Goal: Task Accomplishment & Management: Manage account settings

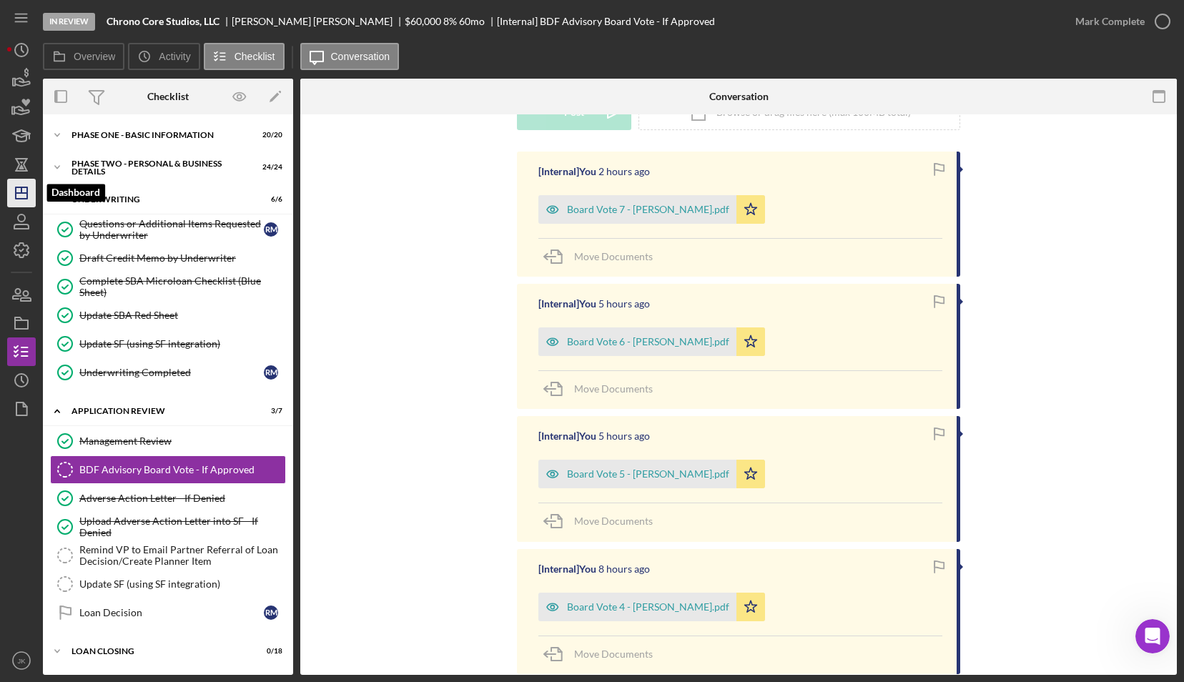
click at [30, 187] on icon "Icon/Dashboard" at bounding box center [22, 193] width 36 height 36
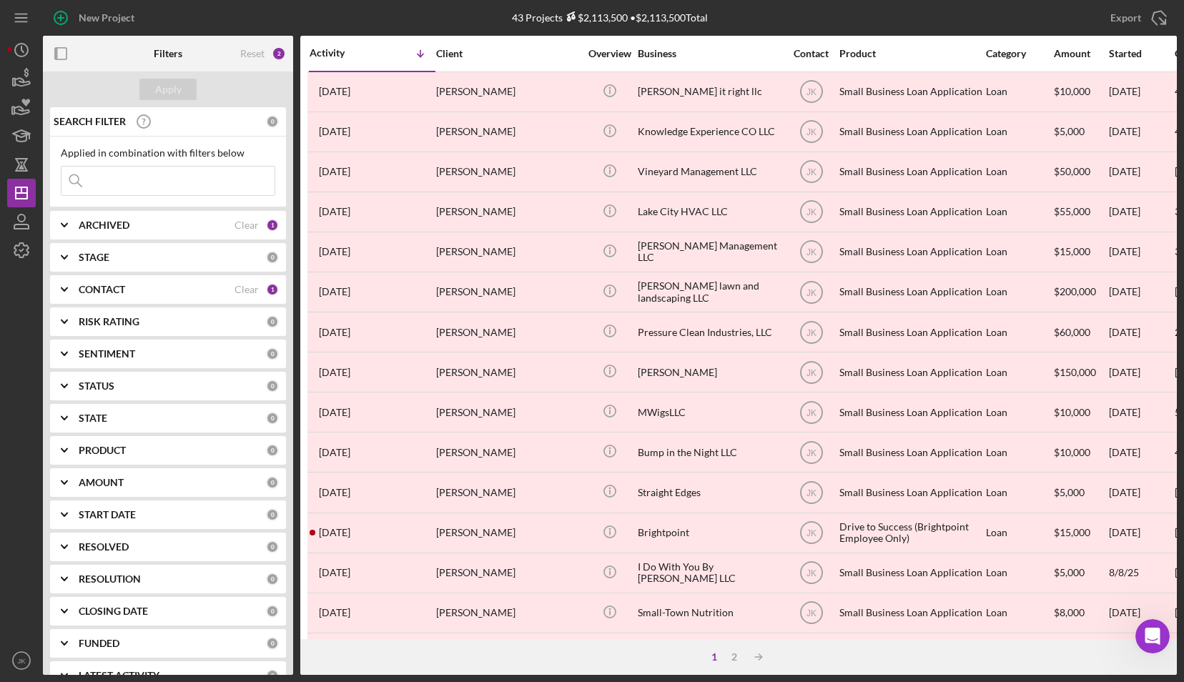
click at [123, 222] on b "ARCHIVED" at bounding box center [104, 225] width 51 height 11
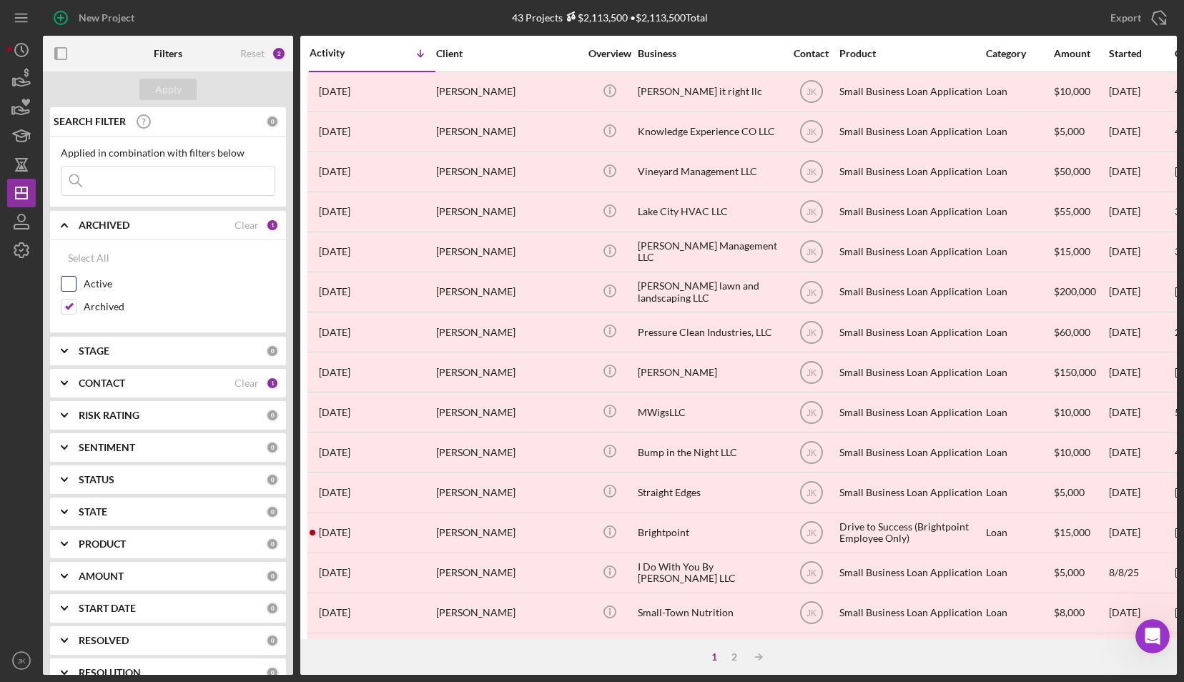
click at [99, 285] on label "Active" at bounding box center [180, 284] width 192 height 14
click at [76, 285] on input "Active" at bounding box center [69, 284] width 14 height 14
checkbox input "true"
click at [106, 305] on label "Archived" at bounding box center [180, 307] width 192 height 14
click at [76, 305] on input "Archived" at bounding box center [69, 307] width 14 height 14
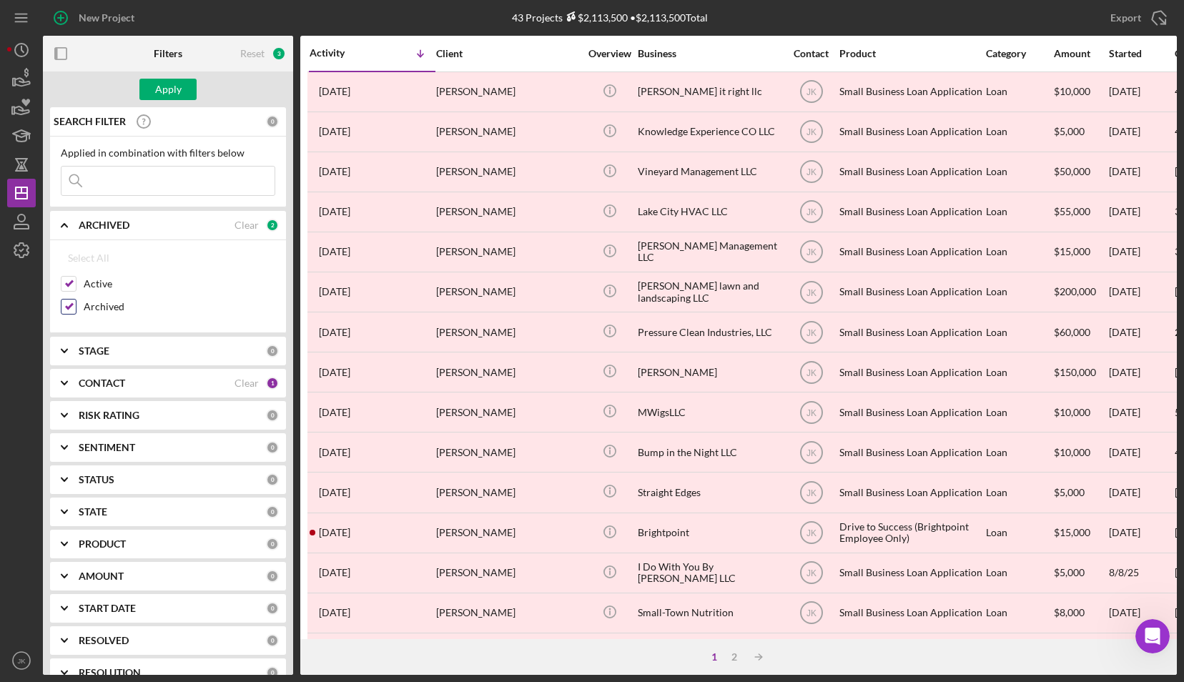
checkbox input "false"
click at [169, 91] on div "Apply" at bounding box center [168, 89] width 26 height 21
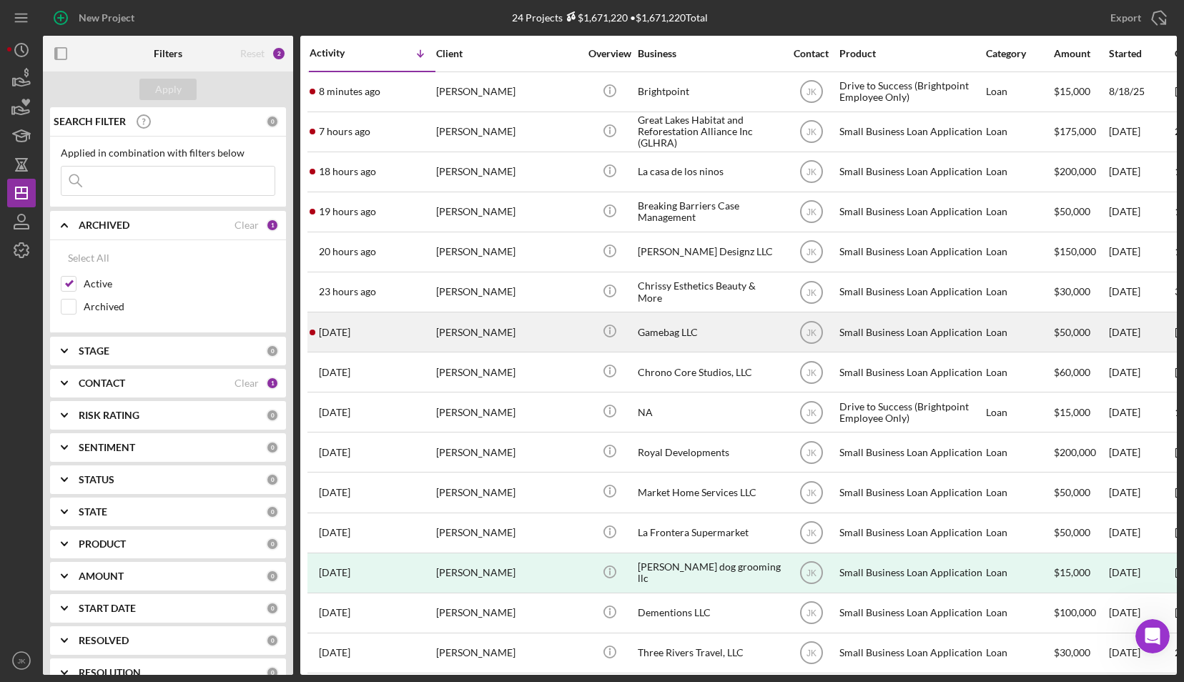
click at [497, 328] on div "[PERSON_NAME]" at bounding box center [507, 332] width 143 height 38
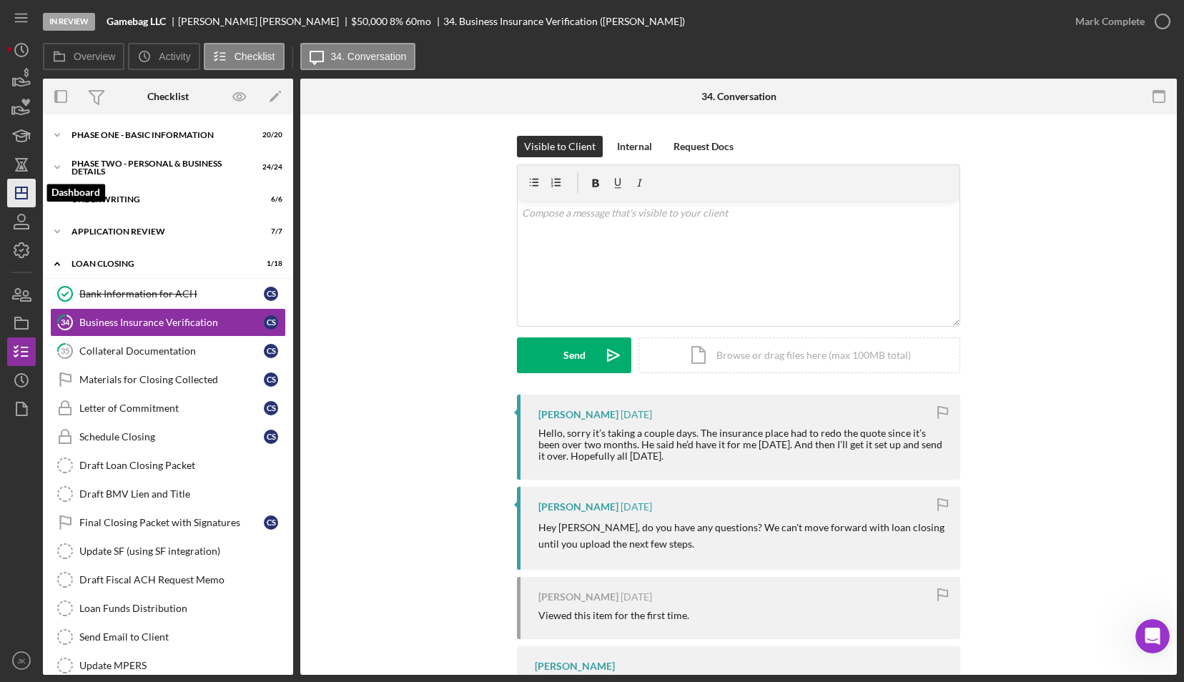
click at [24, 180] on icon "Icon/Dashboard" at bounding box center [22, 193] width 36 height 36
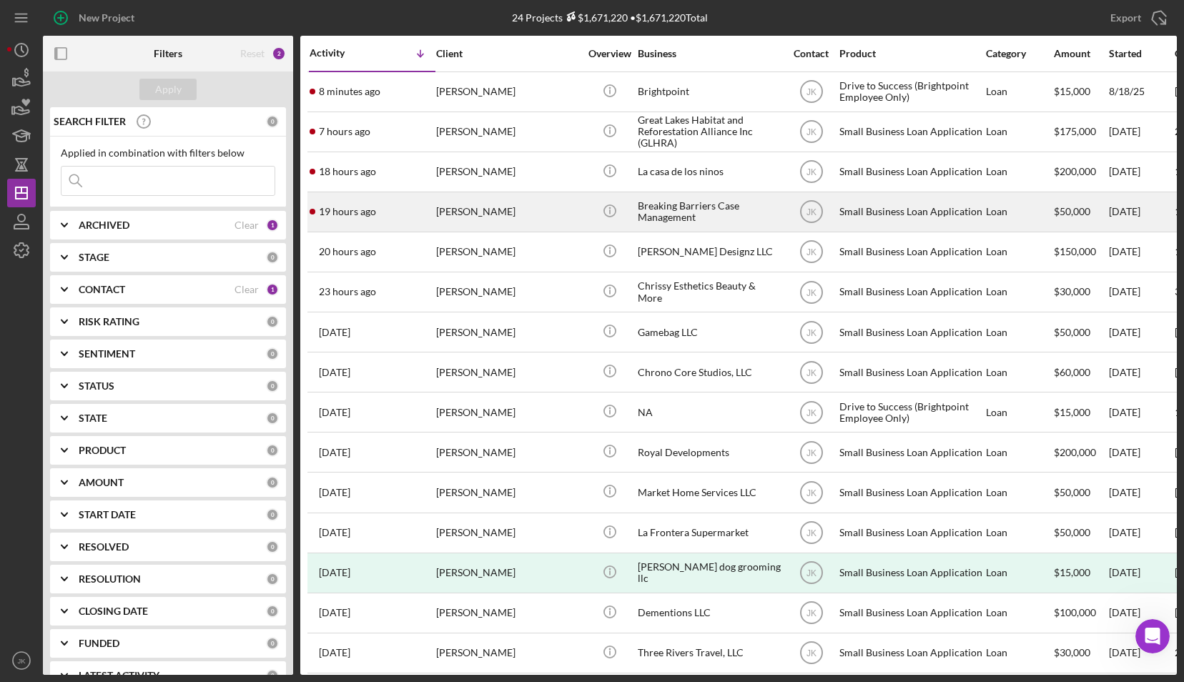
click at [467, 213] on div "[PERSON_NAME]" at bounding box center [507, 212] width 143 height 38
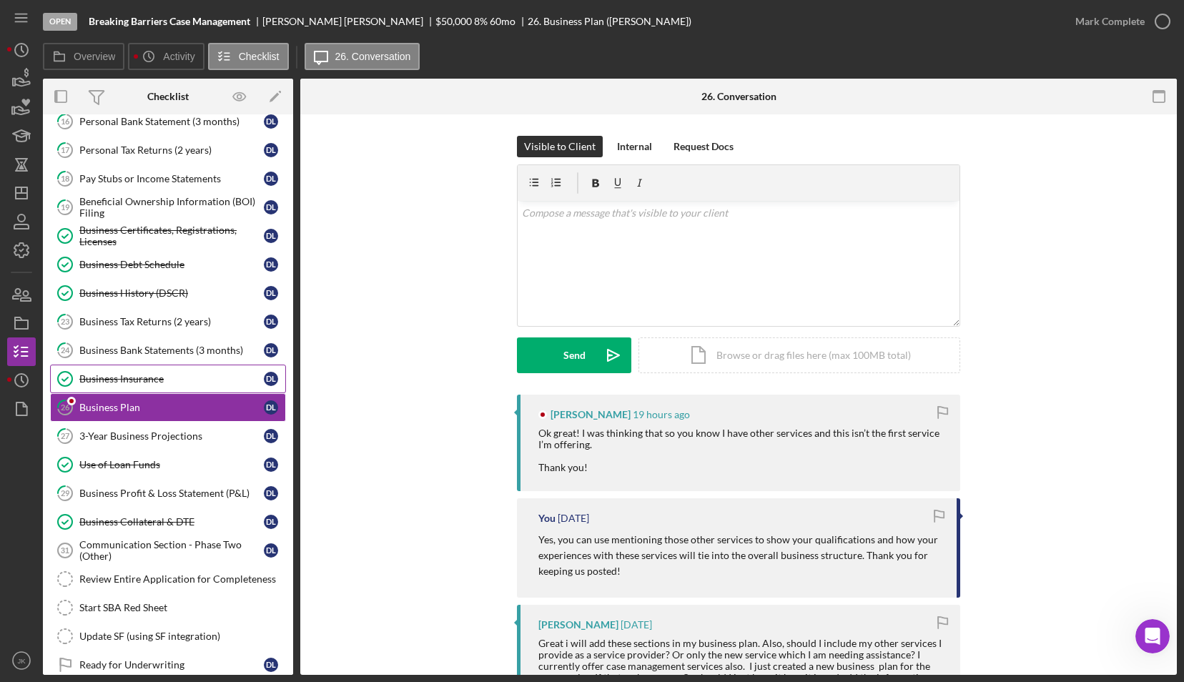
scroll to position [195, 0]
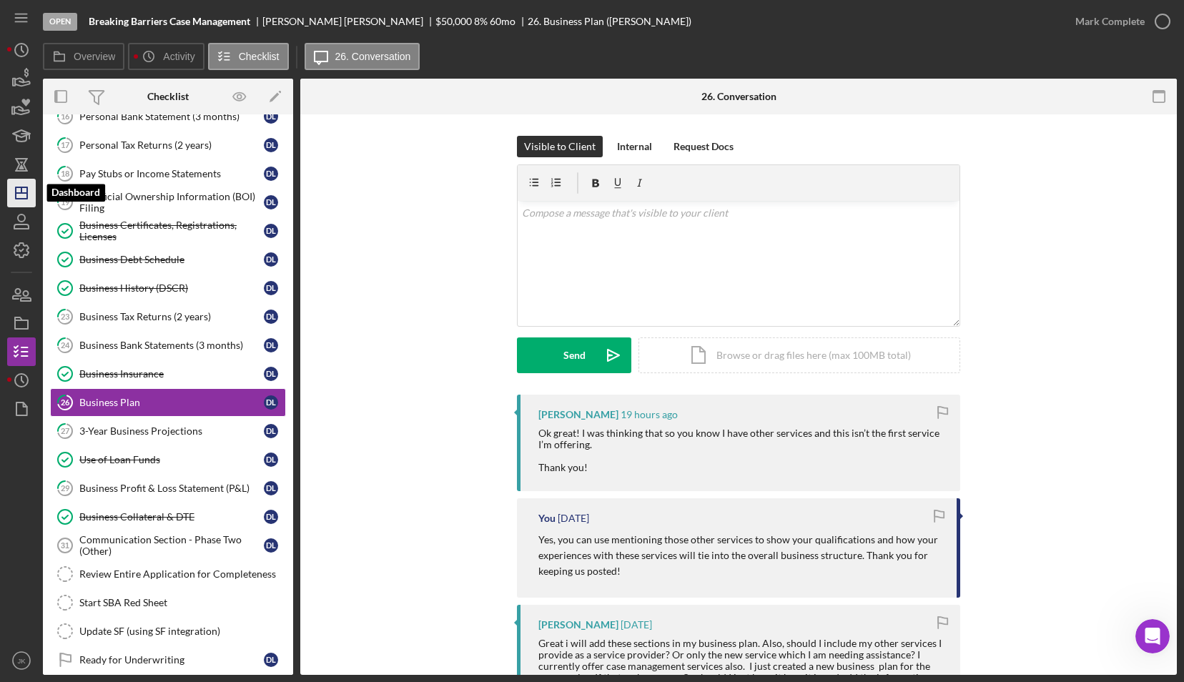
click at [17, 194] on icon "Icon/Dashboard" at bounding box center [22, 193] width 36 height 36
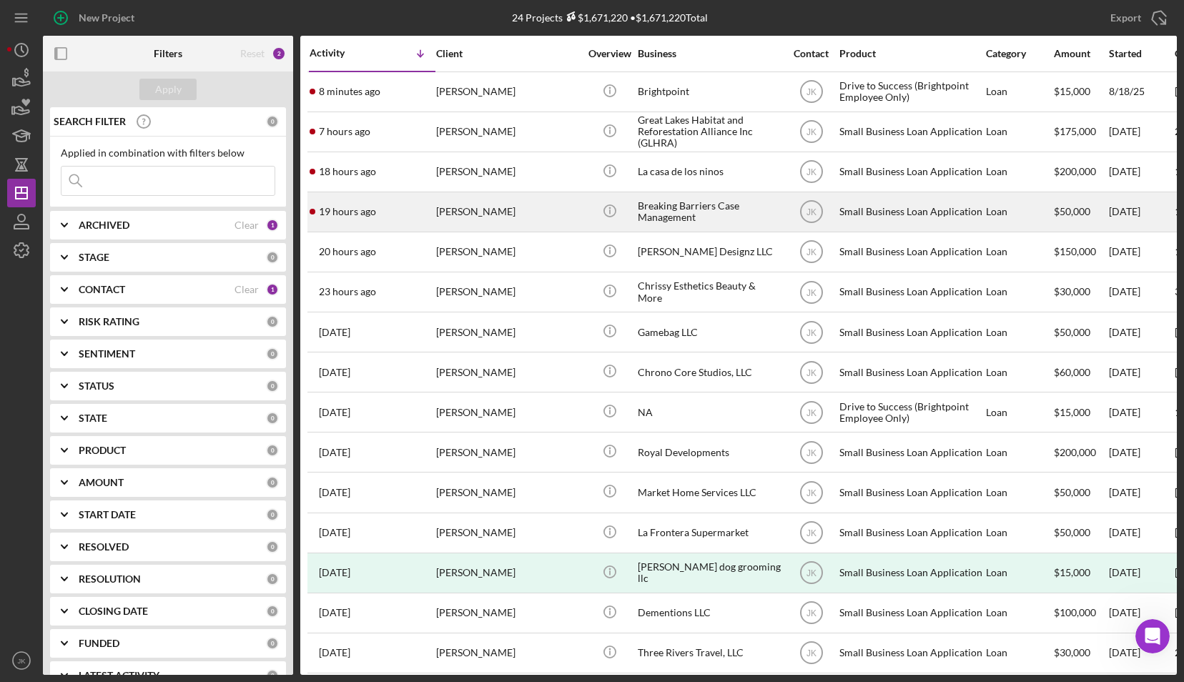
click at [456, 200] on div "[PERSON_NAME]" at bounding box center [507, 212] width 143 height 38
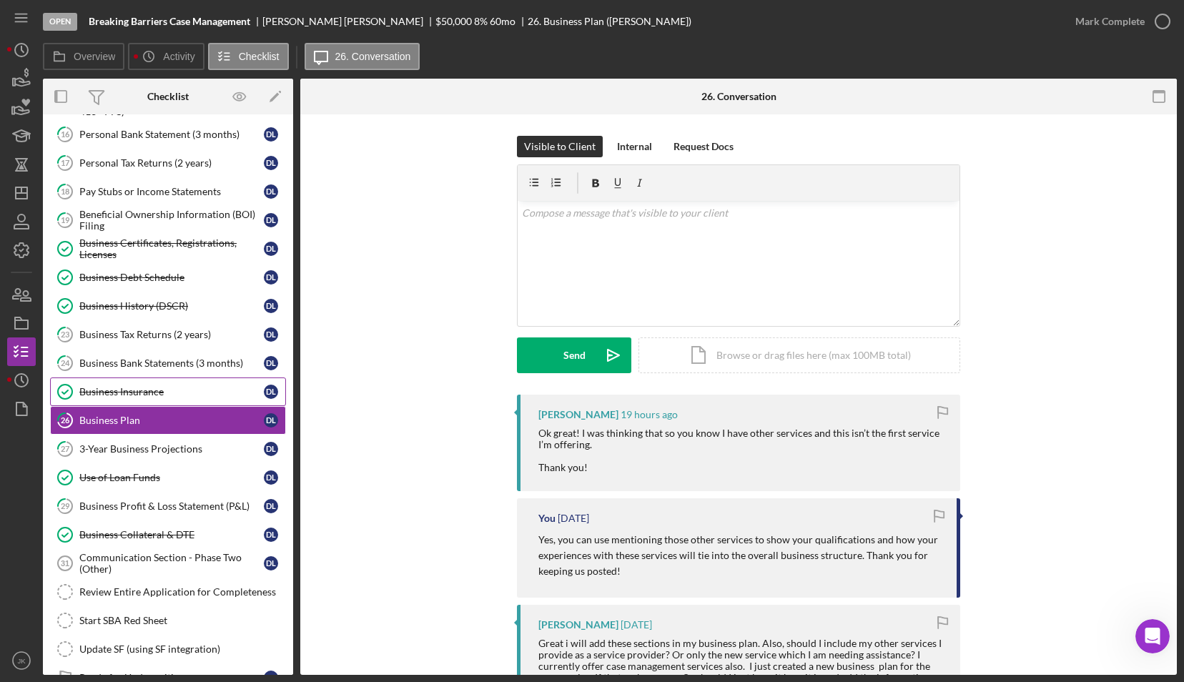
scroll to position [195, 0]
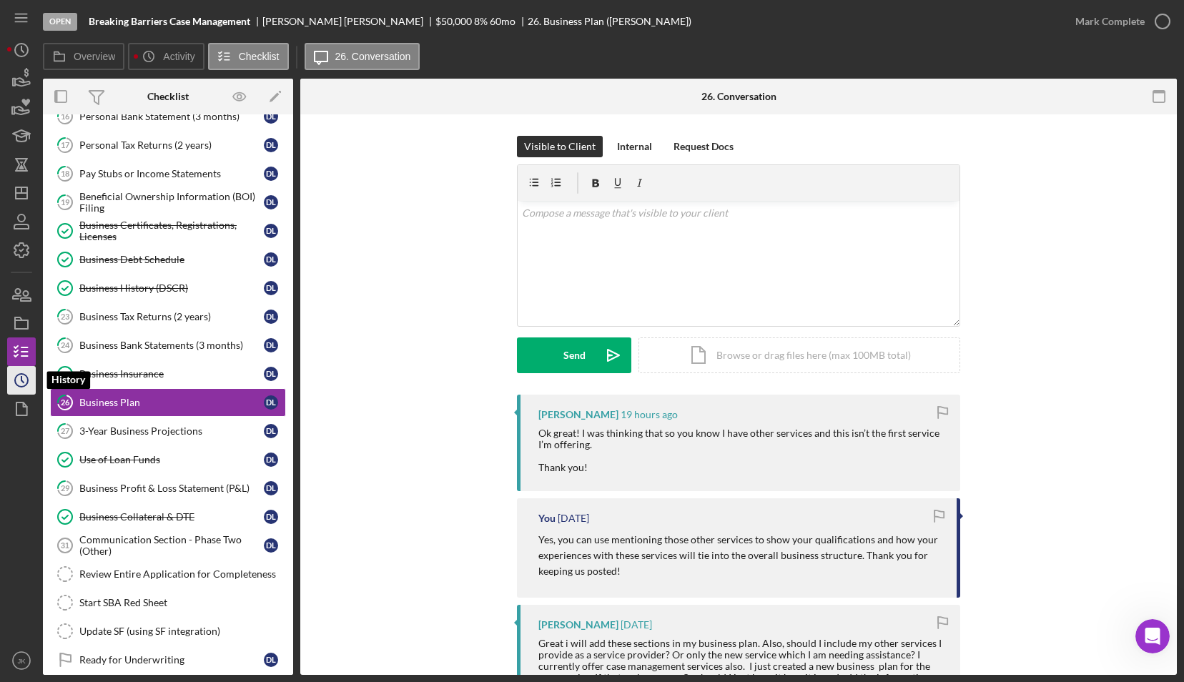
click at [20, 381] on icon "Icon/History" at bounding box center [22, 381] width 36 height 36
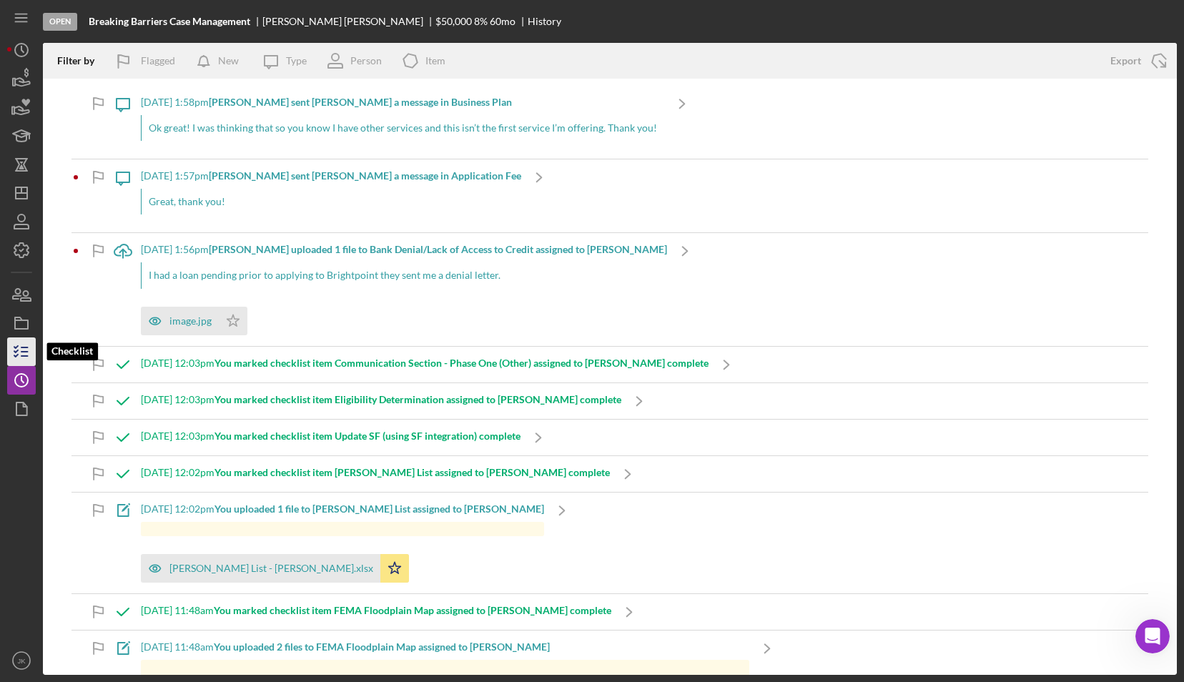
click at [24, 354] on icon "button" at bounding box center [22, 352] width 36 height 36
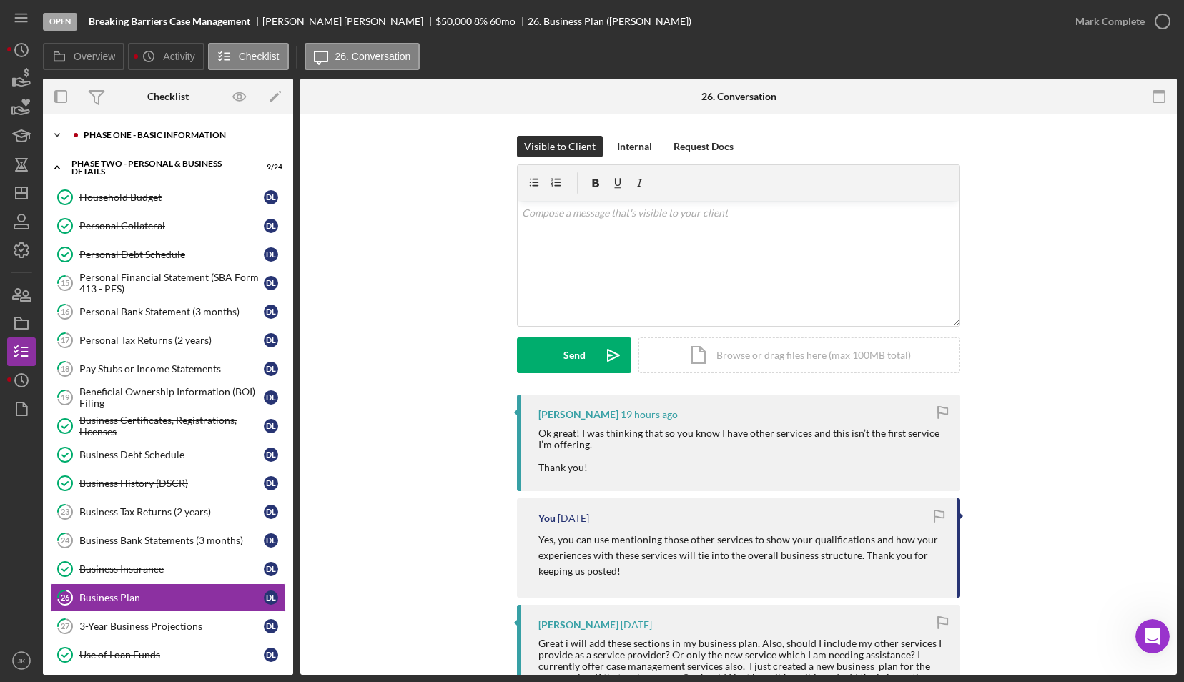
click at [153, 132] on div "Phase One - Basic Information" at bounding box center [180, 135] width 192 height 9
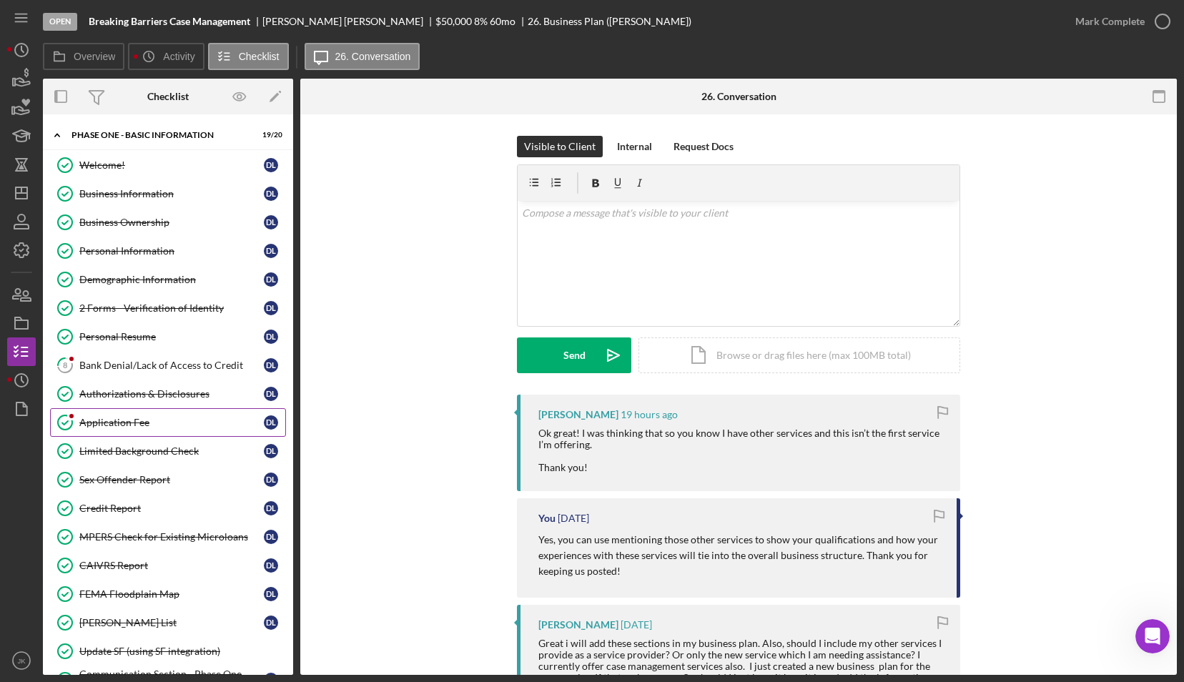
click at [122, 421] on div "Application Fee" at bounding box center [171, 422] width 185 height 11
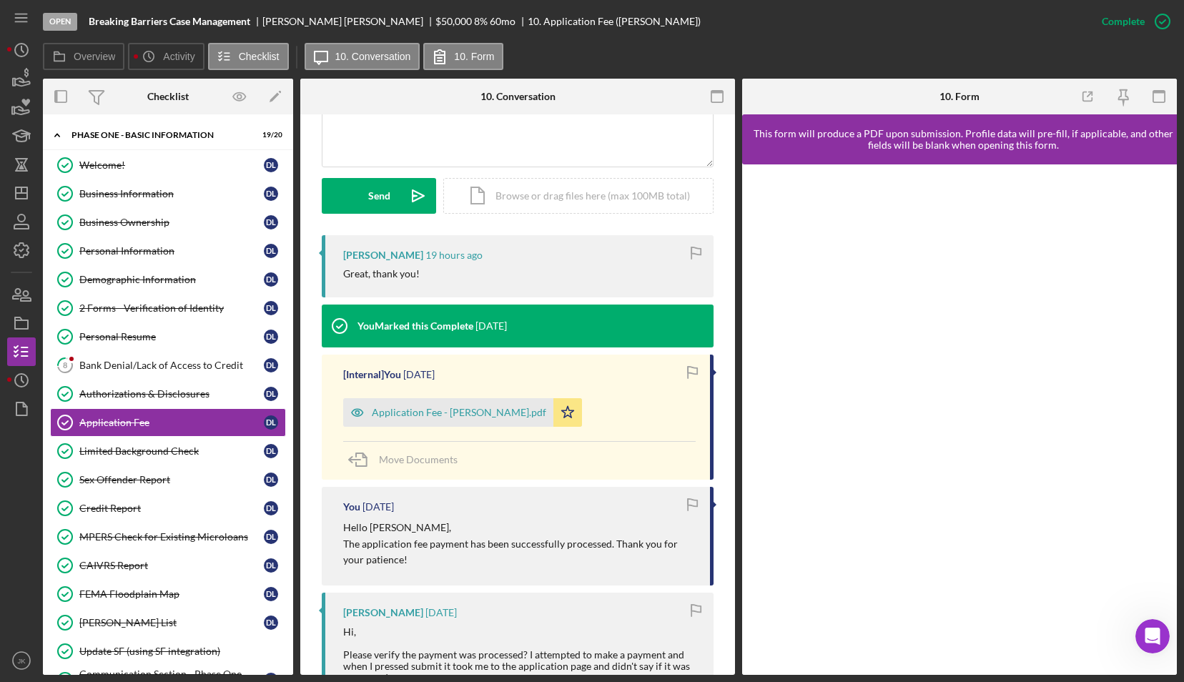
scroll to position [358, 0]
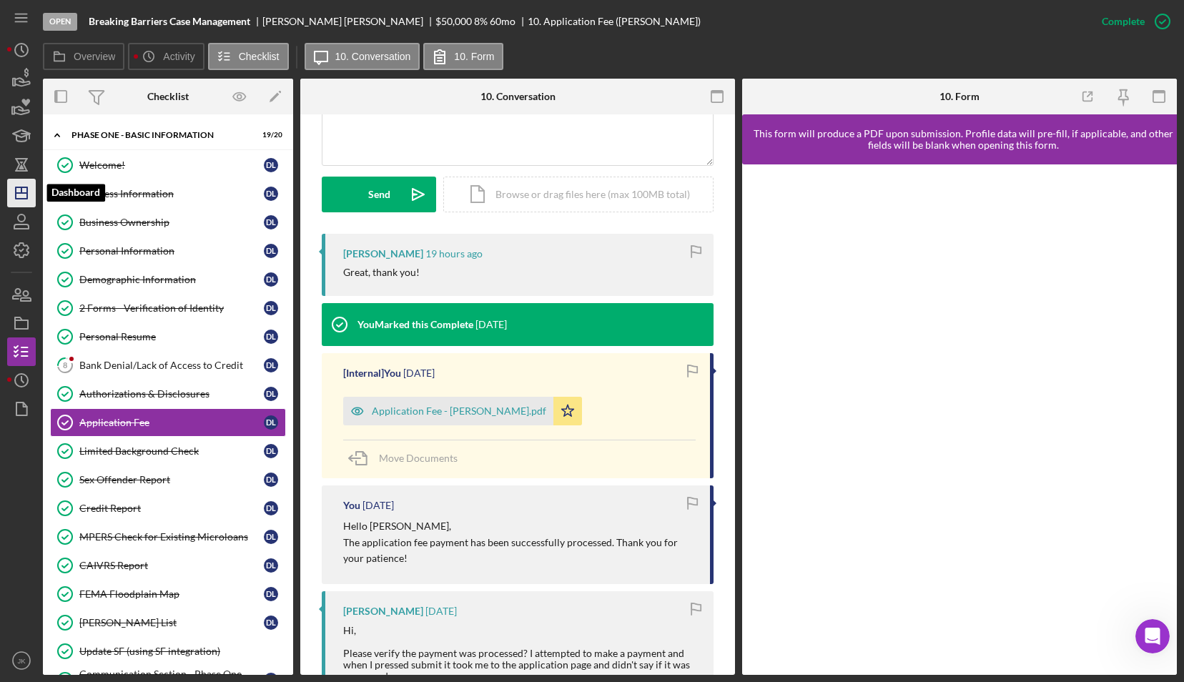
click at [16, 189] on polygon "button" at bounding box center [21, 192] width 11 height 11
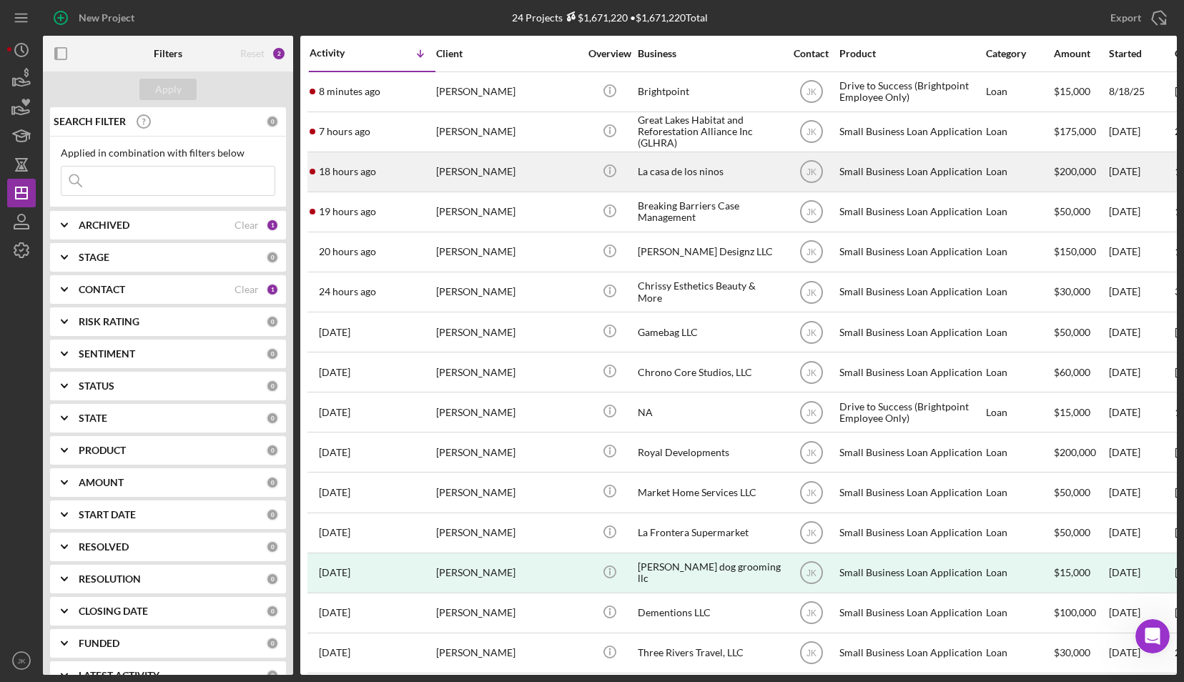
click at [494, 176] on div "[PERSON_NAME]" at bounding box center [507, 172] width 143 height 38
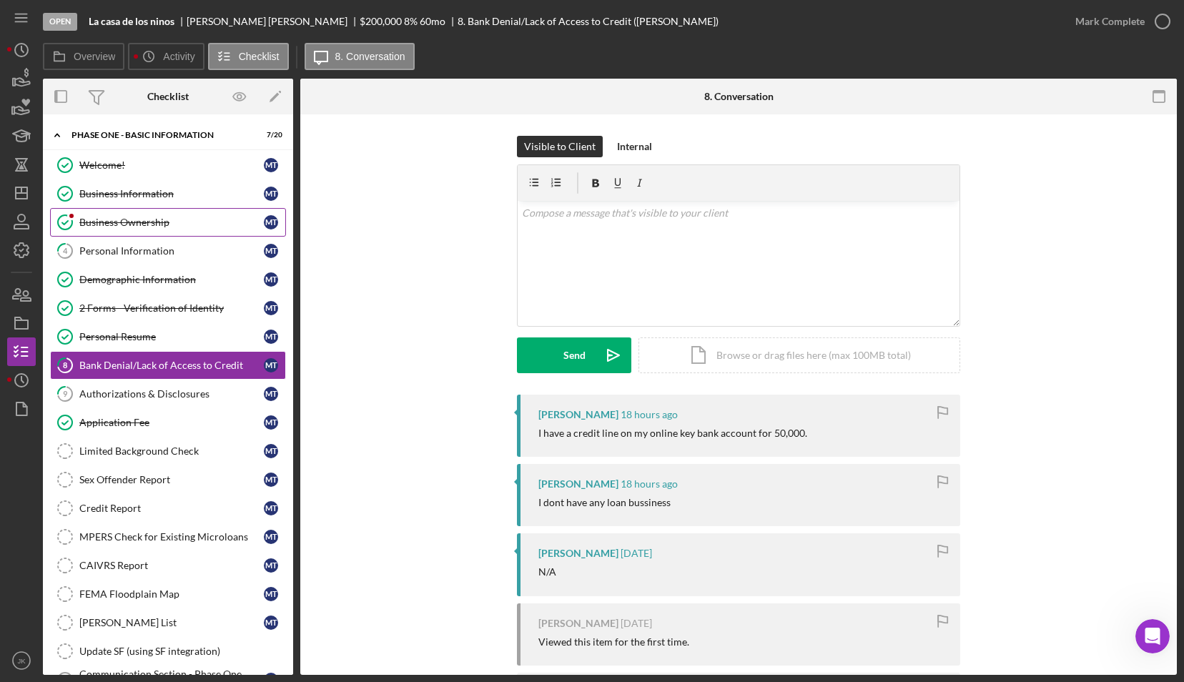
click at [185, 212] on link "Business Ownership Business Ownership M T" at bounding box center [168, 222] width 236 height 29
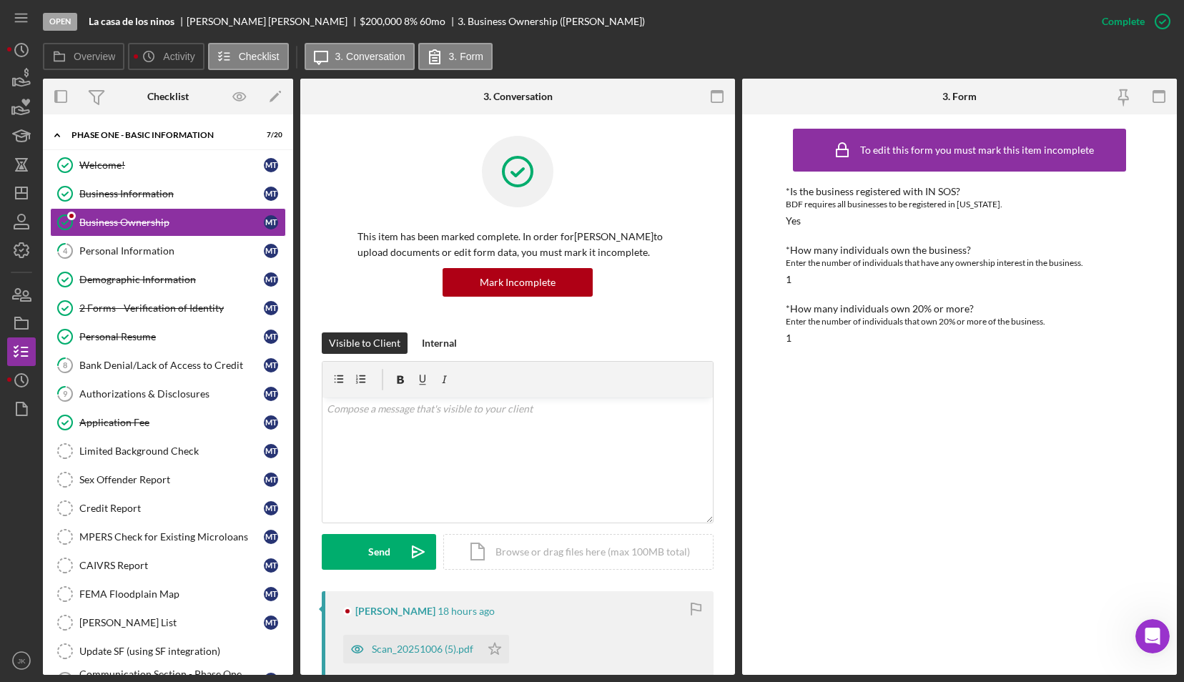
scroll to position [143, 0]
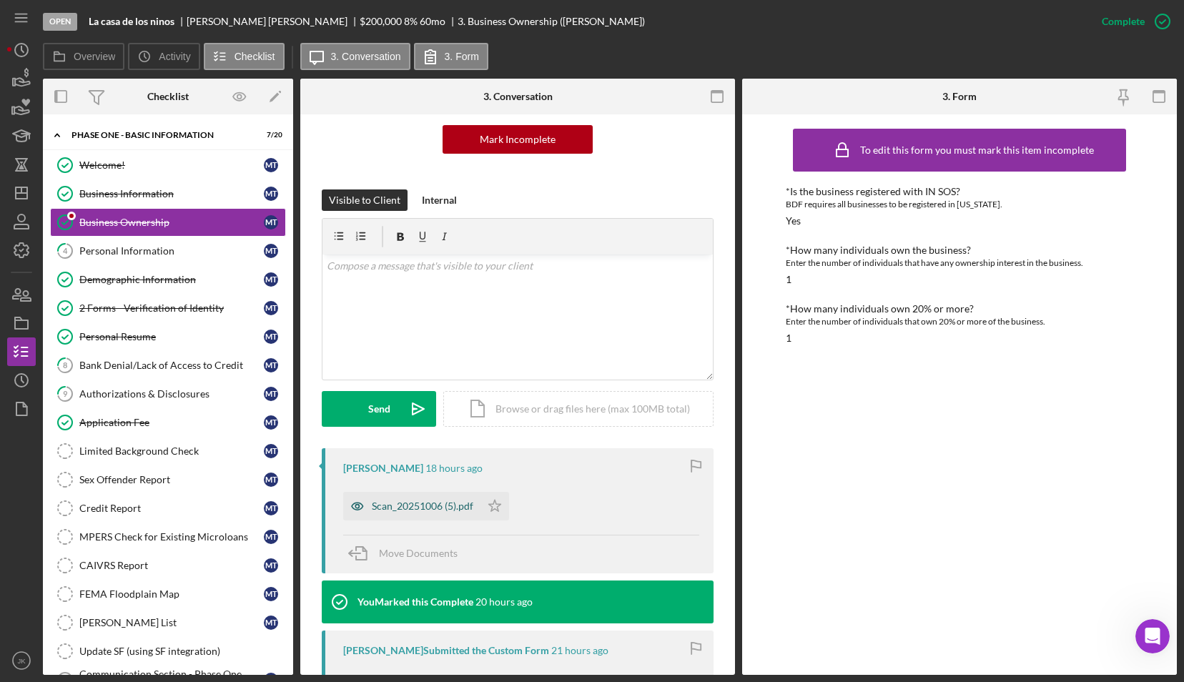
click at [430, 511] on div "Scan_20251006 (5).pdf" at bounding box center [423, 506] width 102 height 11
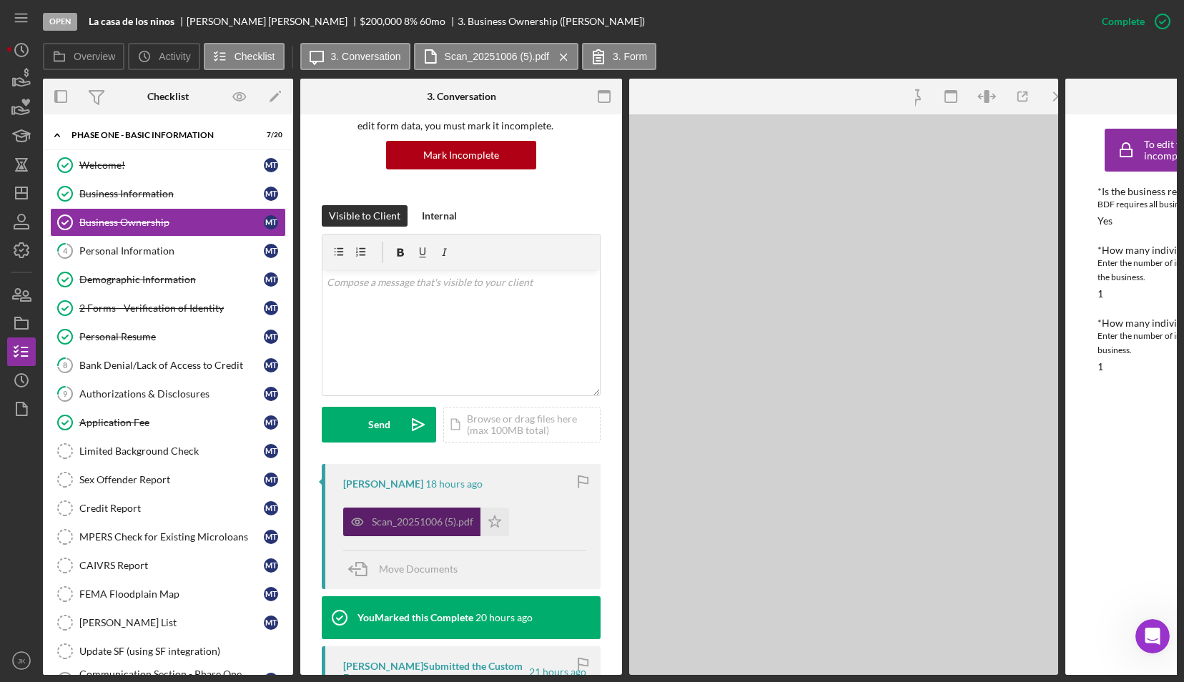
scroll to position [159, 0]
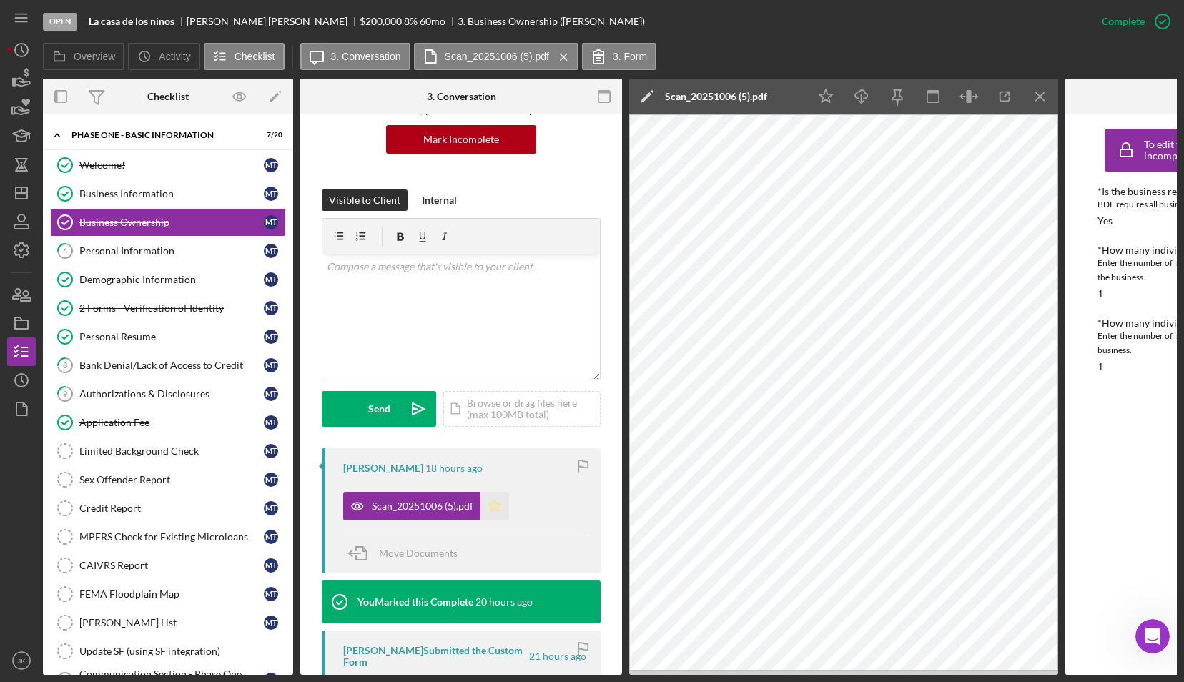
click at [497, 503] on polygon "button" at bounding box center [495, 505] width 12 height 11
drag, startPoint x: 1045, startPoint y: 89, endPoint x: 1040, endPoint y: 94, distance: 7.6
click at [1045, 89] on icon "Icon/Menu Close" at bounding box center [1041, 97] width 32 height 32
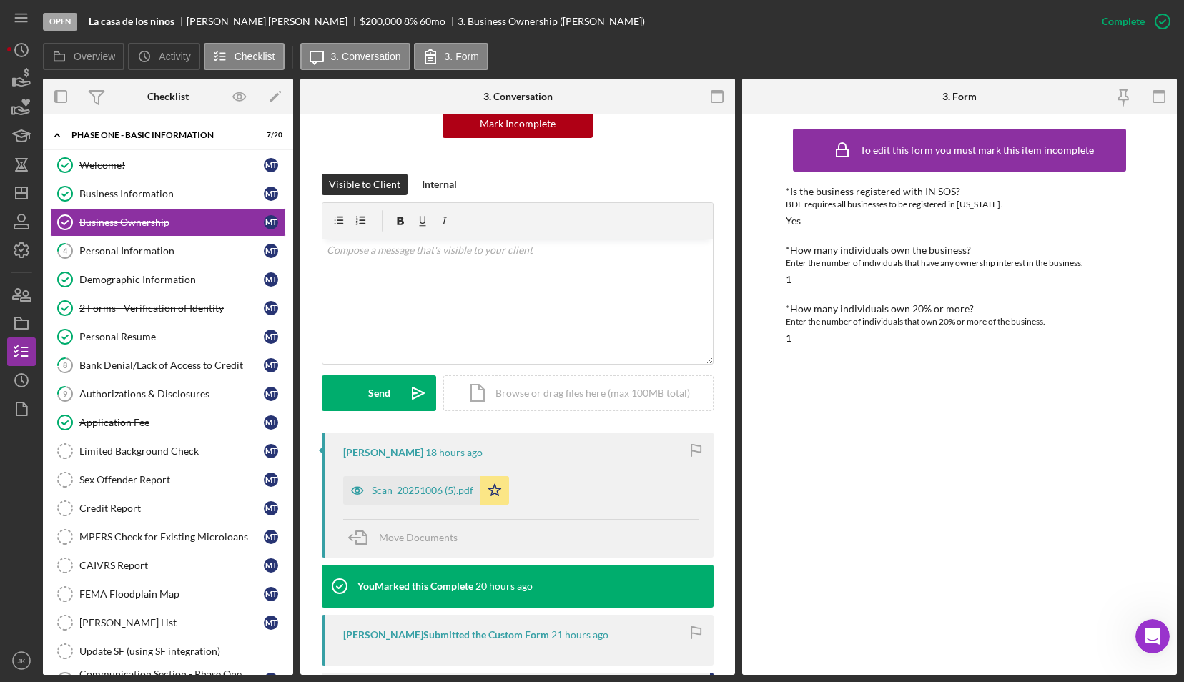
scroll to position [143, 0]
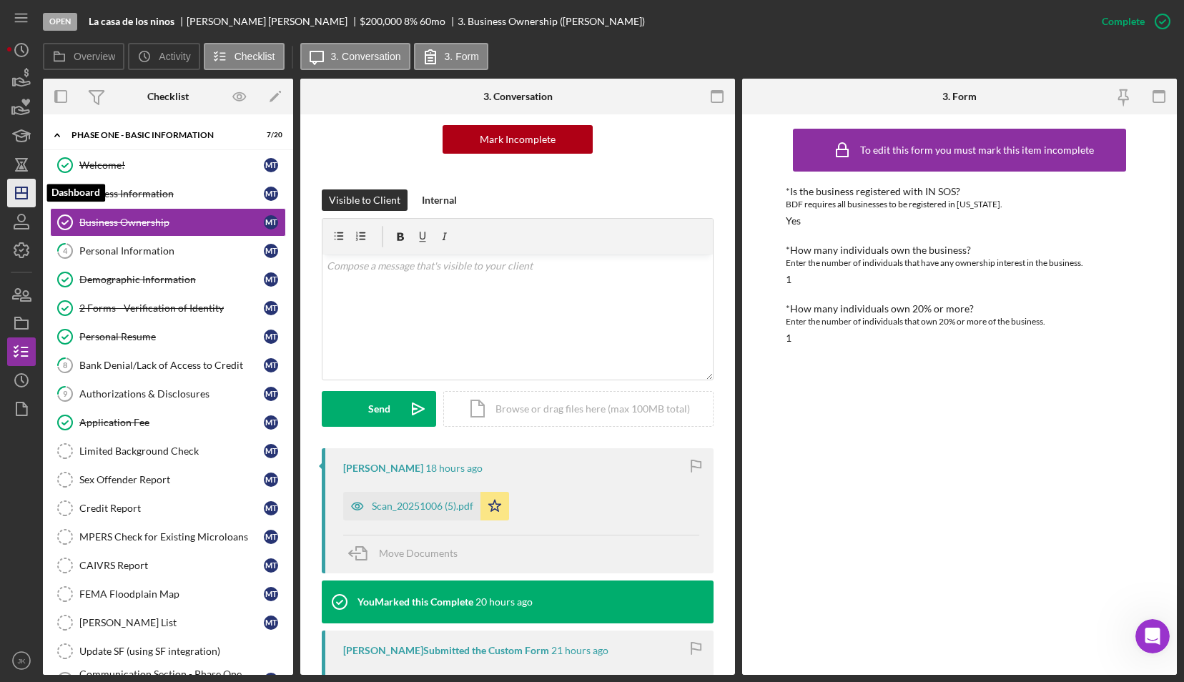
click at [26, 190] on polygon "button" at bounding box center [21, 192] width 11 height 11
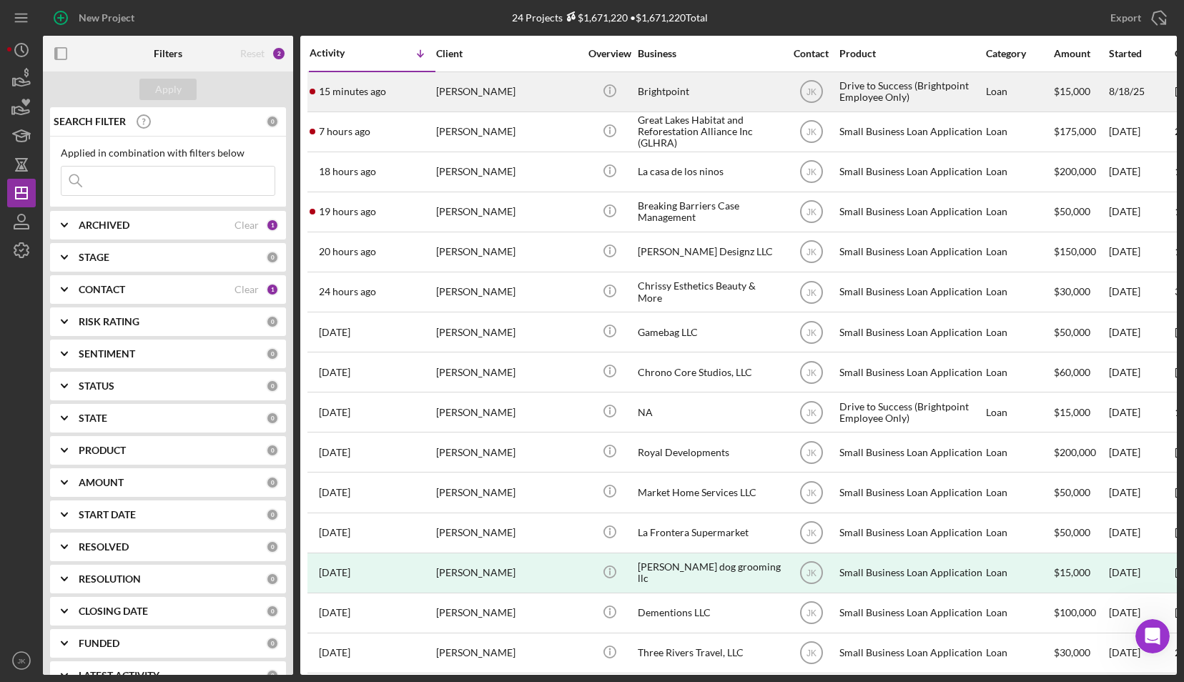
click at [526, 90] on div "[PERSON_NAME]" at bounding box center [507, 92] width 143 height 38
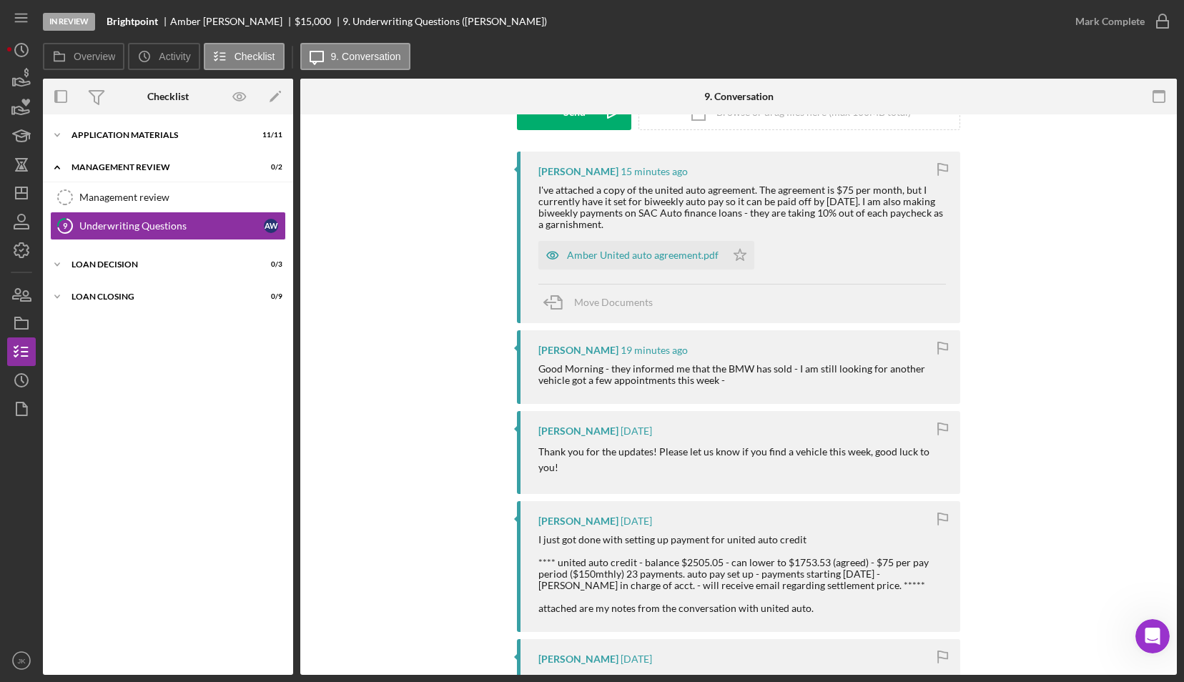
scroll to position [286, 0]
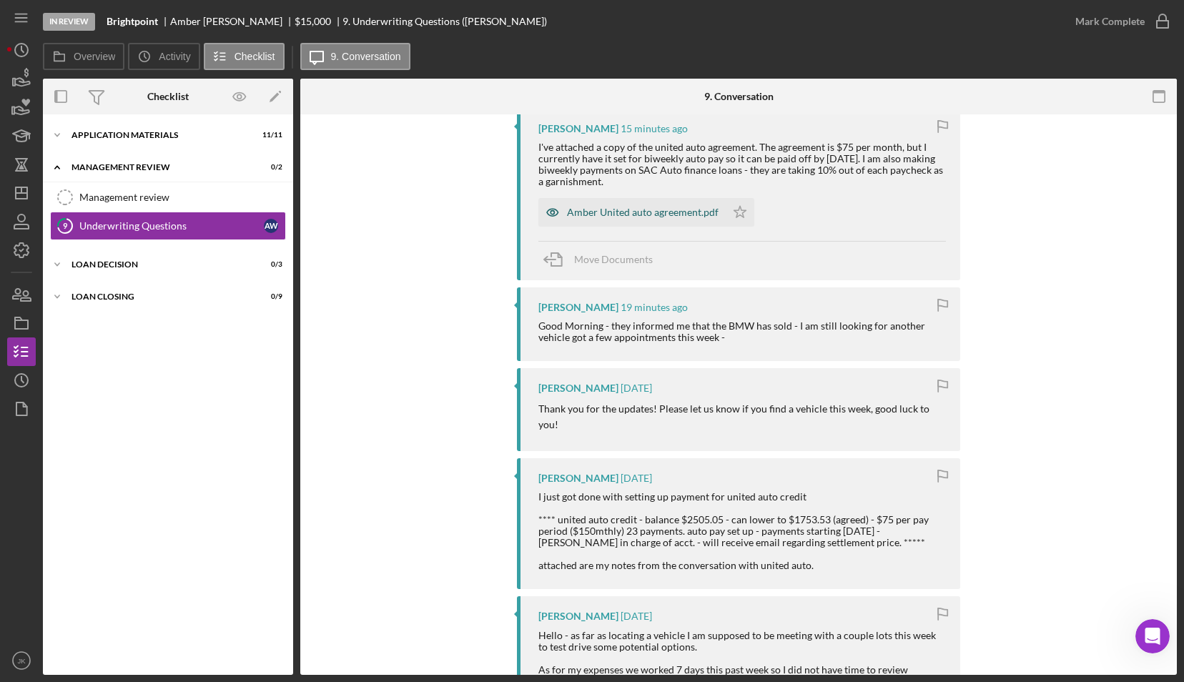
click at [664, 215] on div "Amber United auto agreement.pdf" at bounding box center [643, 212] width 152 height 11
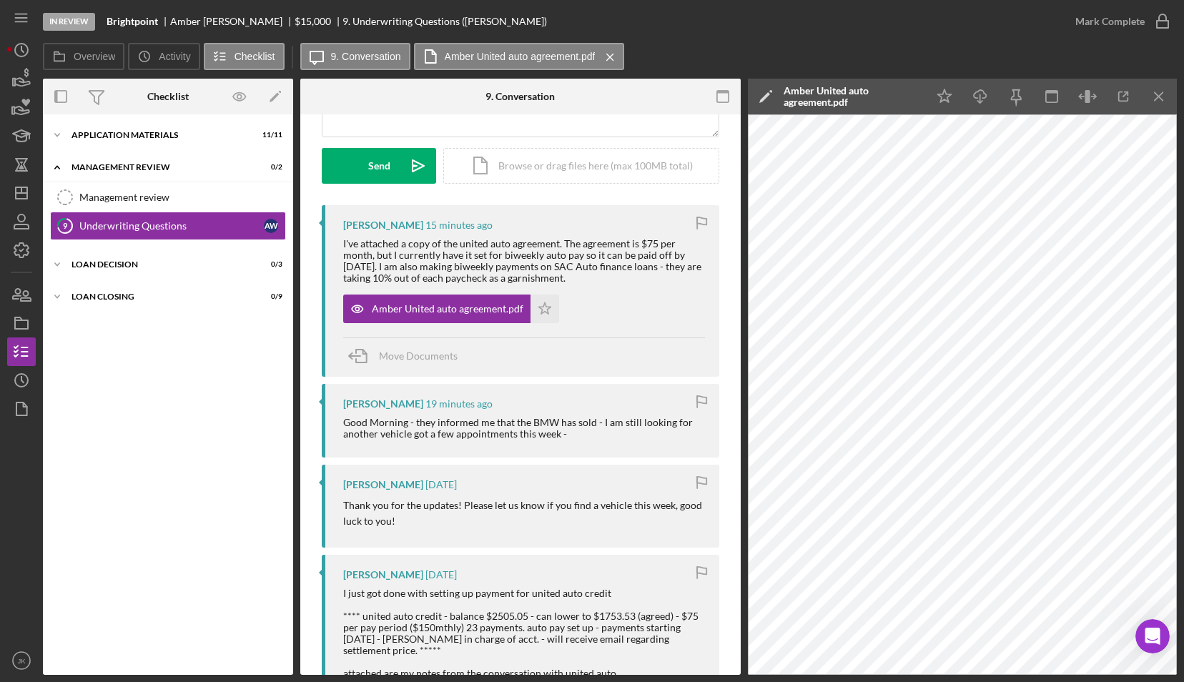
scroll to position [72, 0]
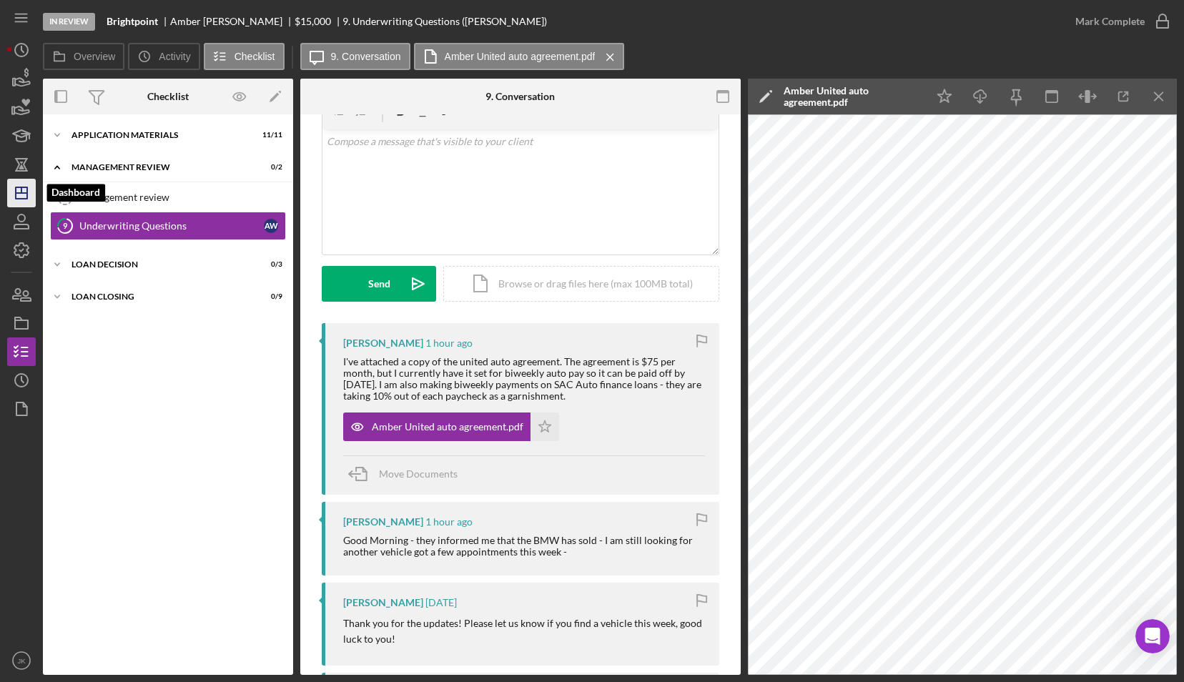
click at [24, 192] on icon "Icon/Dashboard" at bounding box center [22, 193] width 36 height 36
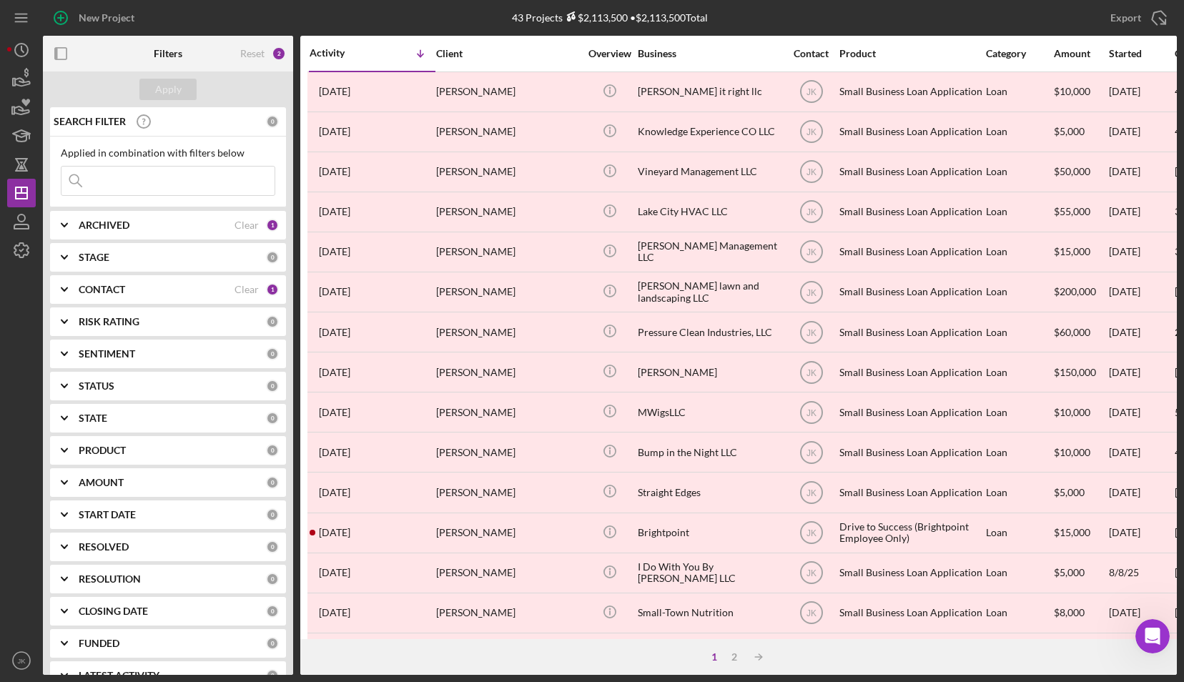
click at [110, 288] on b "CONTACT" at bounding box center [102, 289] width 46 height 11
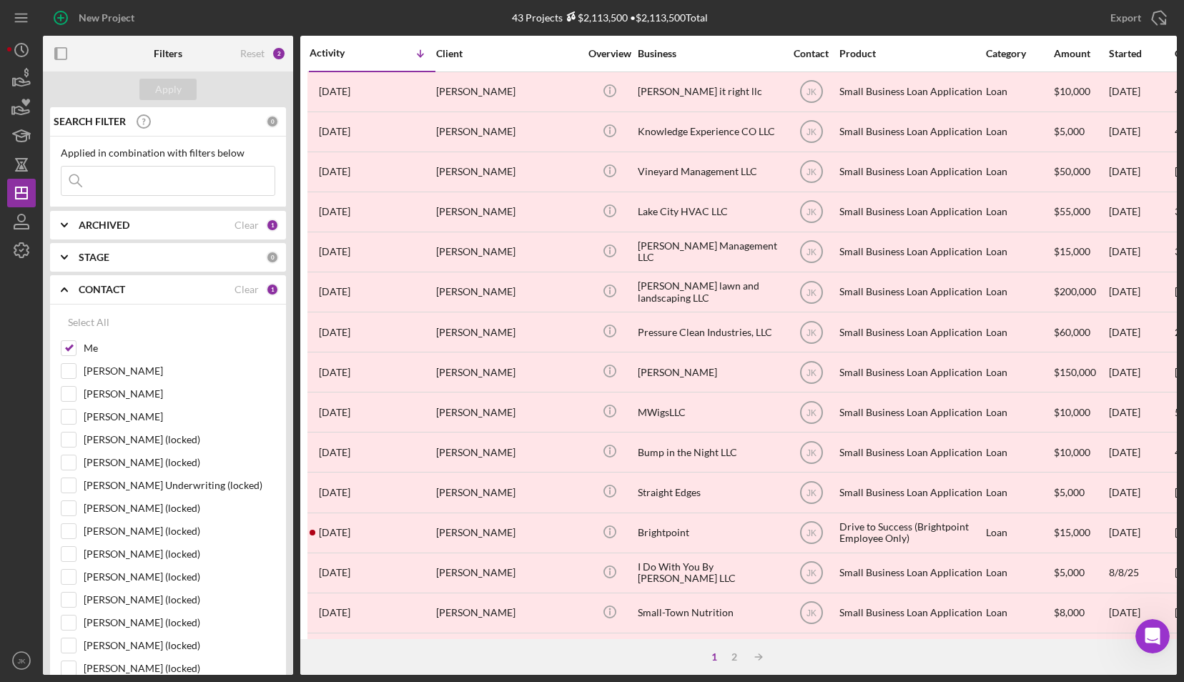
click at [108, 293] on b "CONTACT" at bounding box center [102, 289] width 46 height 11
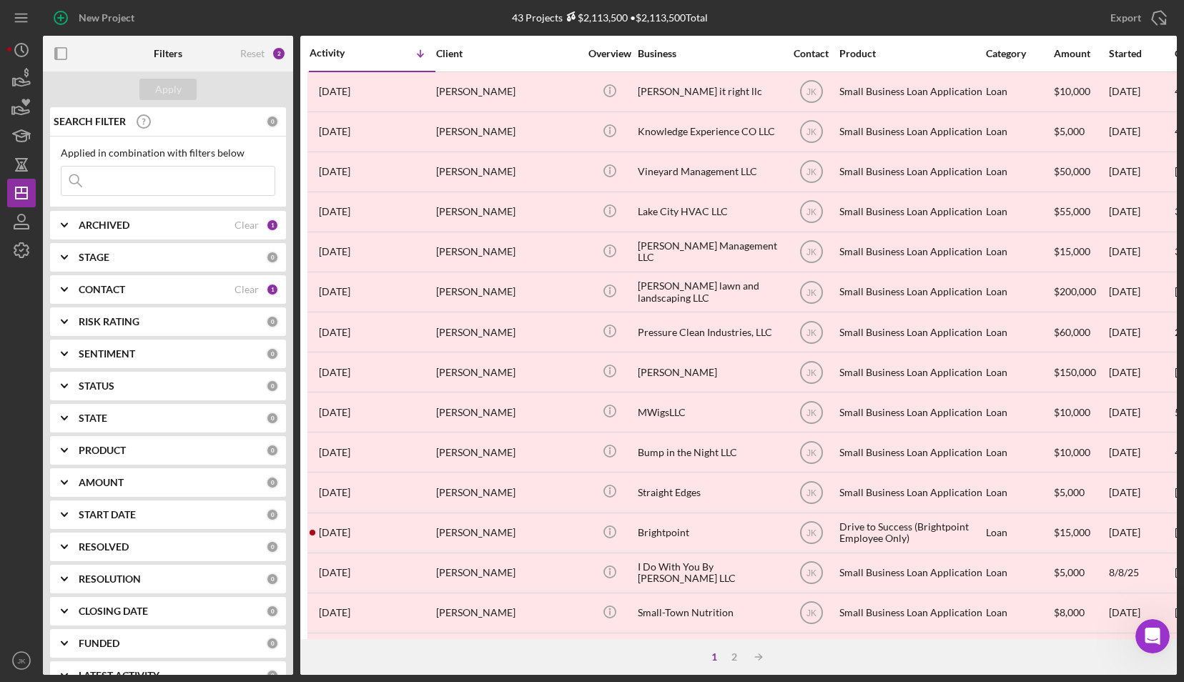
click at [114, 220] on b "ARCHIVED" at bounding box center [104, 225] width 51 height 11
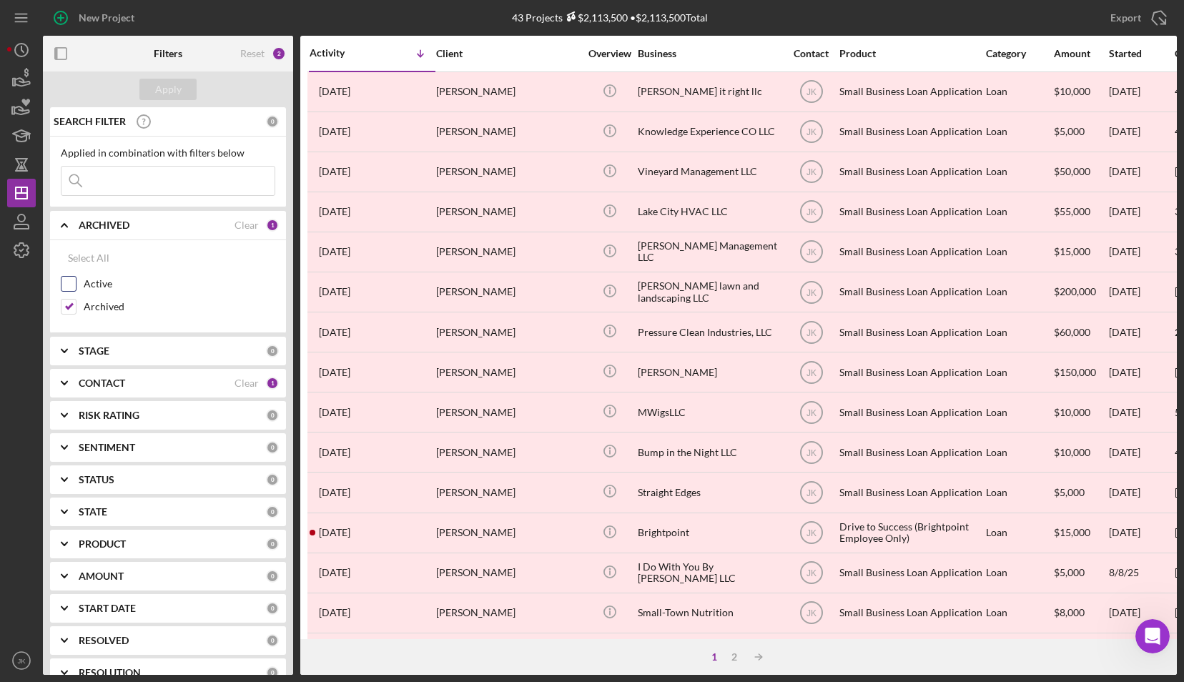
click at [106, 284] on label "Active" at bounding box center [180, 284] width 192 height 14
click at [76, 284] on input "Active" at bounding box center [69, 284] width 14 height 14
checkbox input "true"
click at [104, 305] on label "Archived" at bounding box center [180, 307] width 192 height 14
click at [76, 305] on input "Archived" at bounding box center [69, 307] width 14 height 14
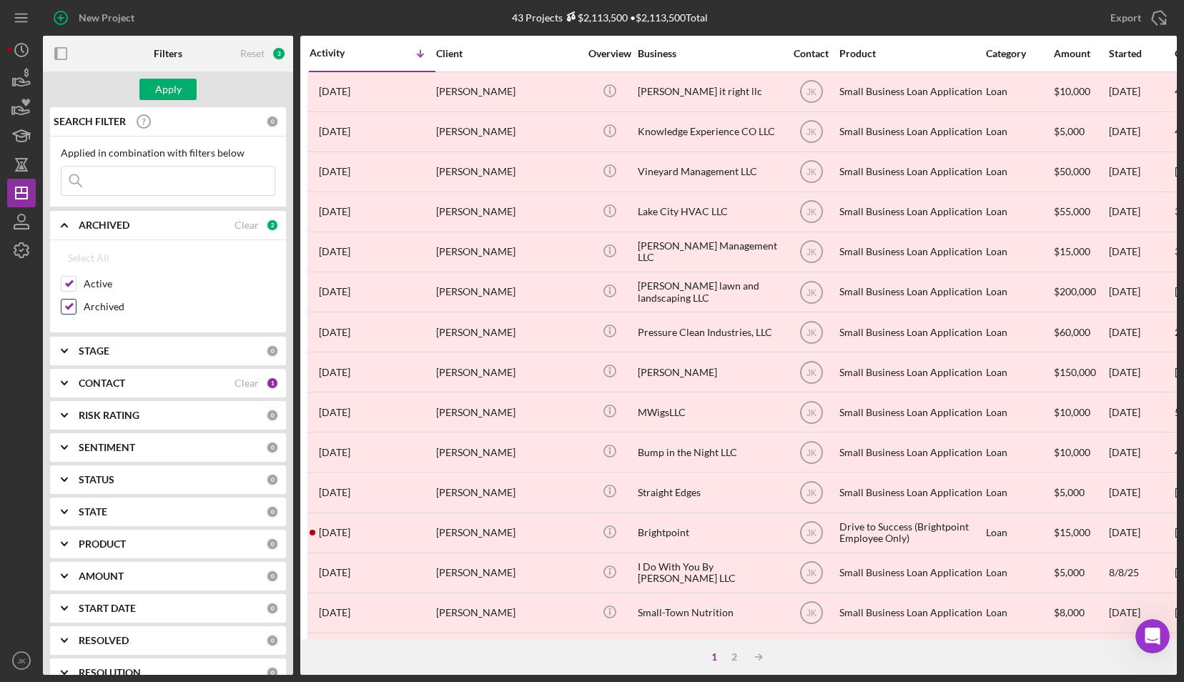
checkbox input "false"
click at [166, 91] on div "Apply" at bounding box center [168, 89] width 26 height 21
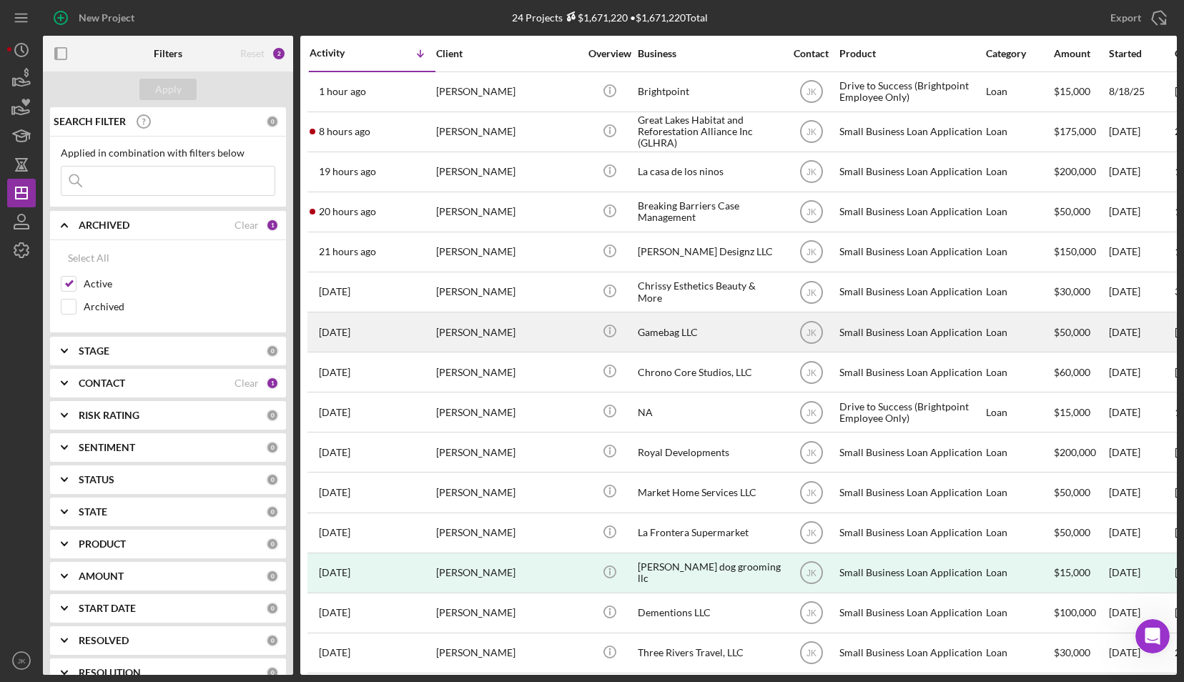
click at [509, 327] on div "[PERSON_NAME]" at bounding box center [507, 332] width 143 height 38
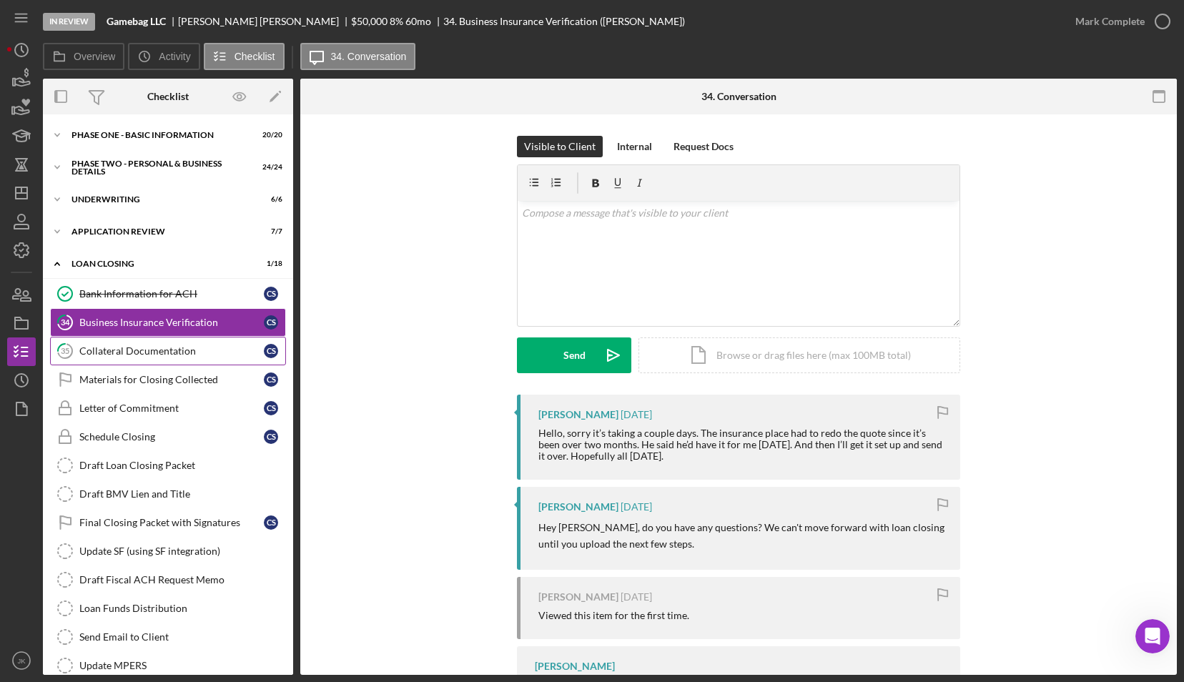
click at [208, 346] on div "Collateral Documentation" at bounding box center [171, 350] width 185 height 11
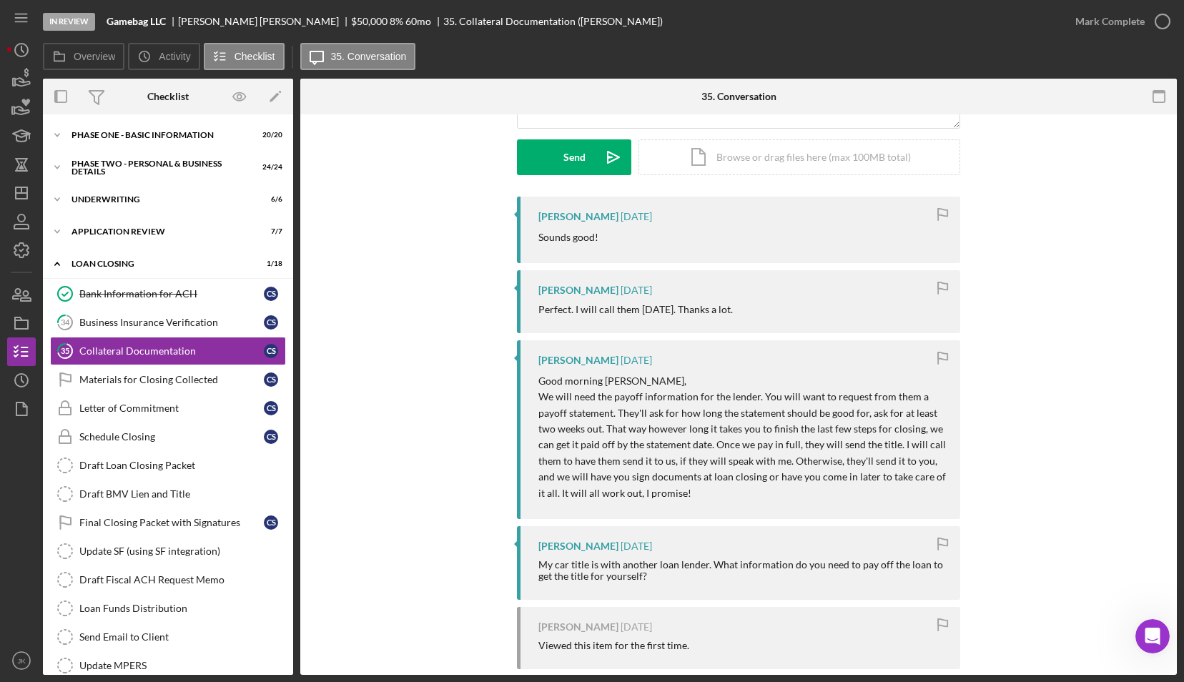
scroll to position [220, 0]
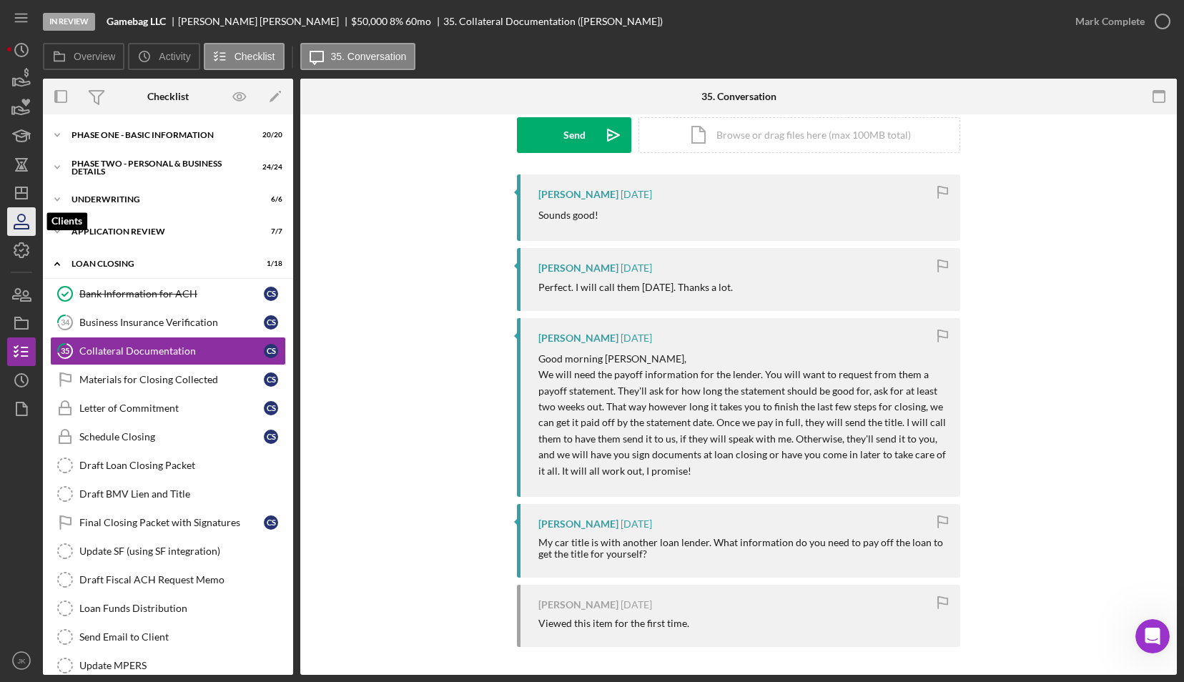
click at [26, 219] on icon "button" at bounding box center [22, 222] width 36 height 36
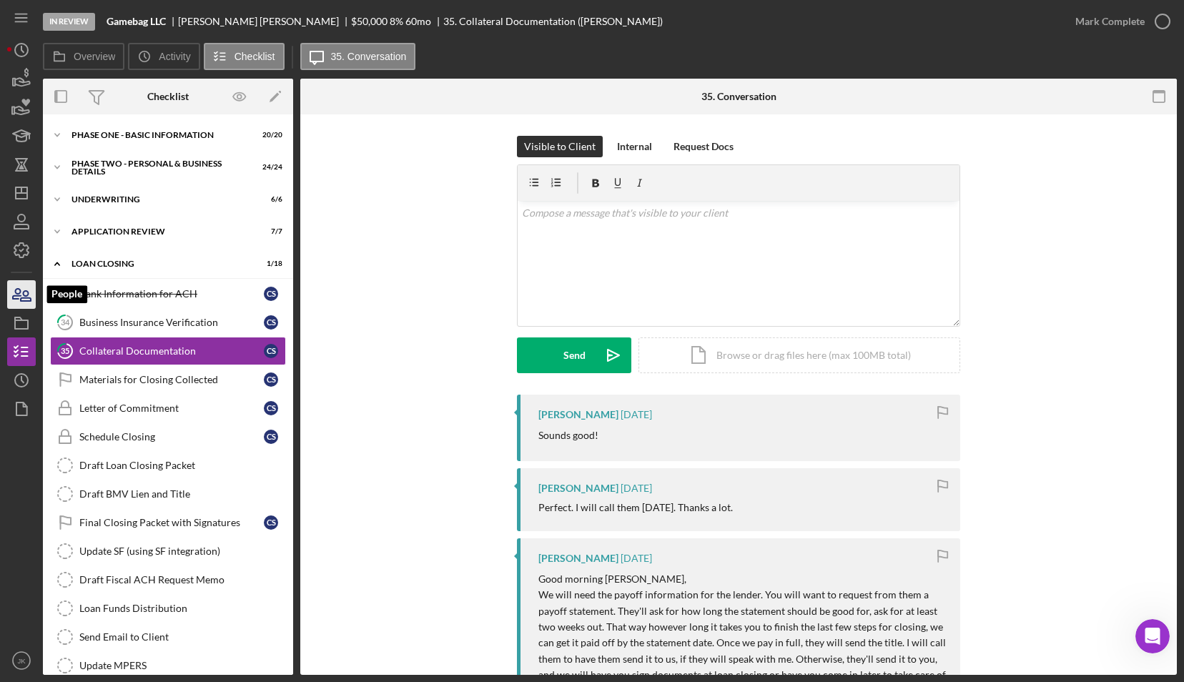
click at [25, 292] on icon "button" at bounding box center [22, 295] width 36 height 36
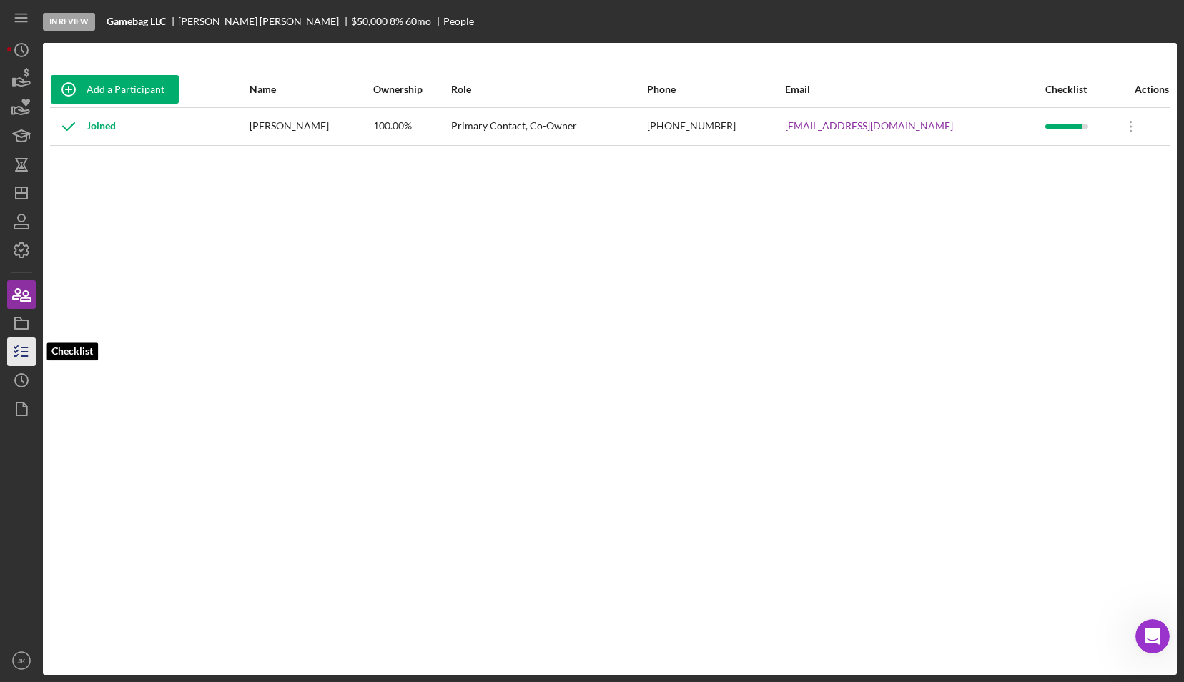
click at [30, 348] on icon "button" at bounding box center [22, 352] width 36 height 36
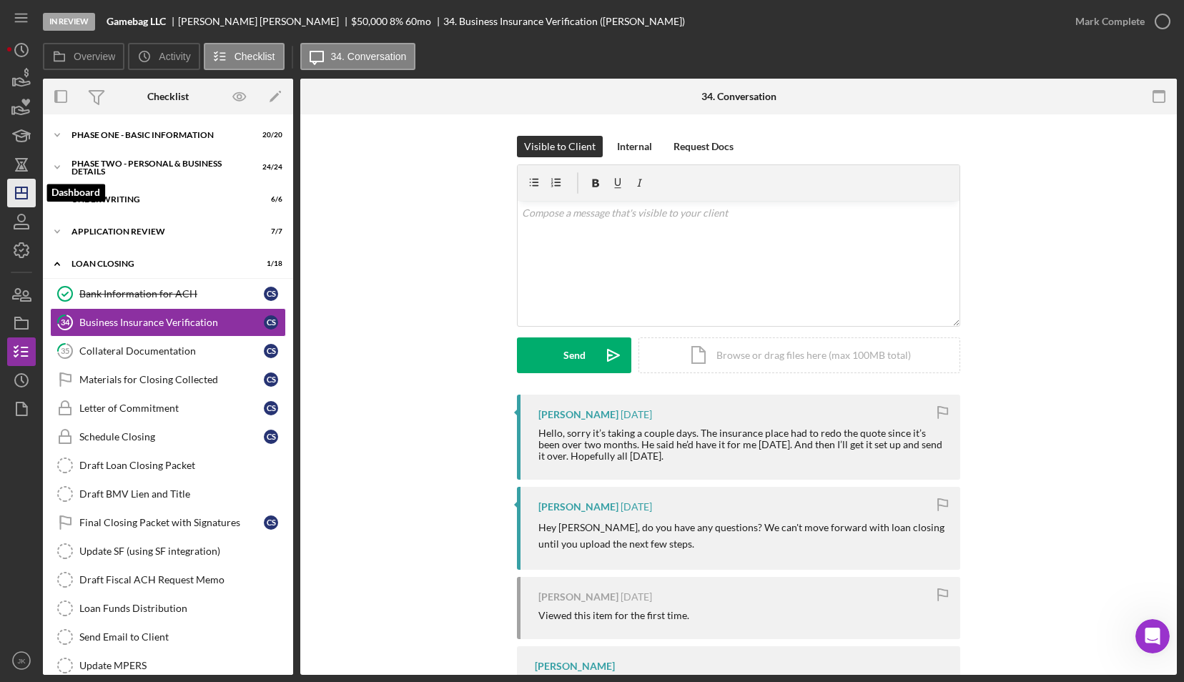
click at [19, 193] on line "button" at bounding box center [21, 193] width 11 height 0
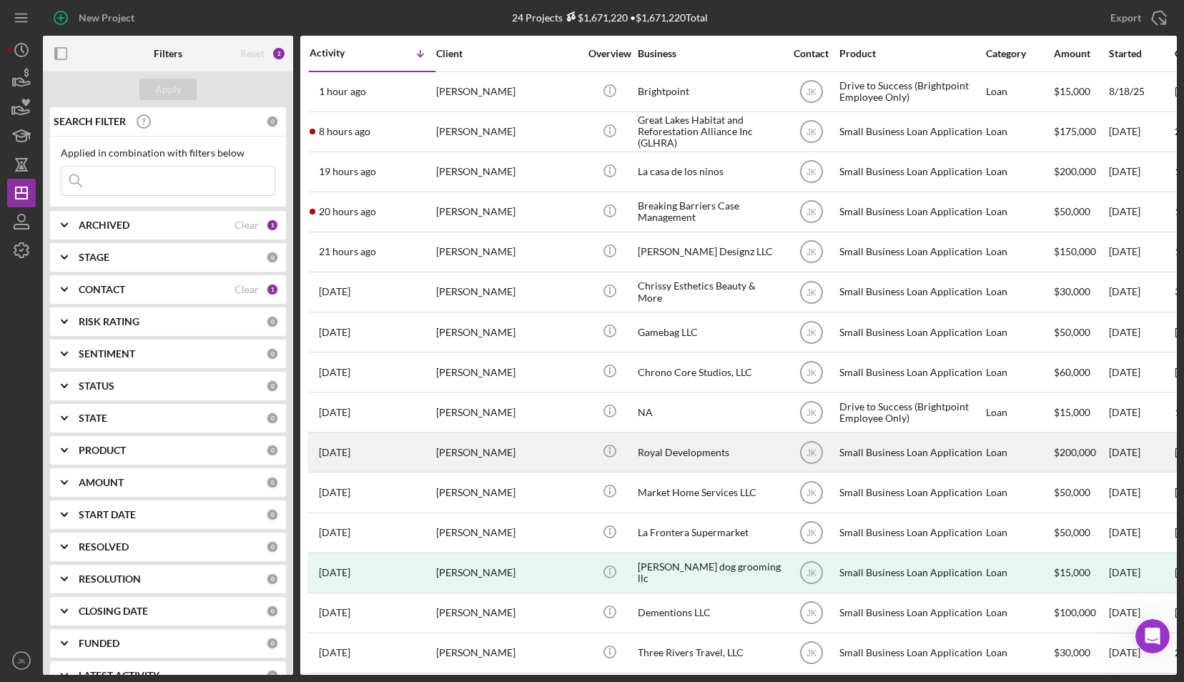
click at [505, 451] on div "[PERSON_NAME]" at bounding box center [507, 452] width 143 height 38
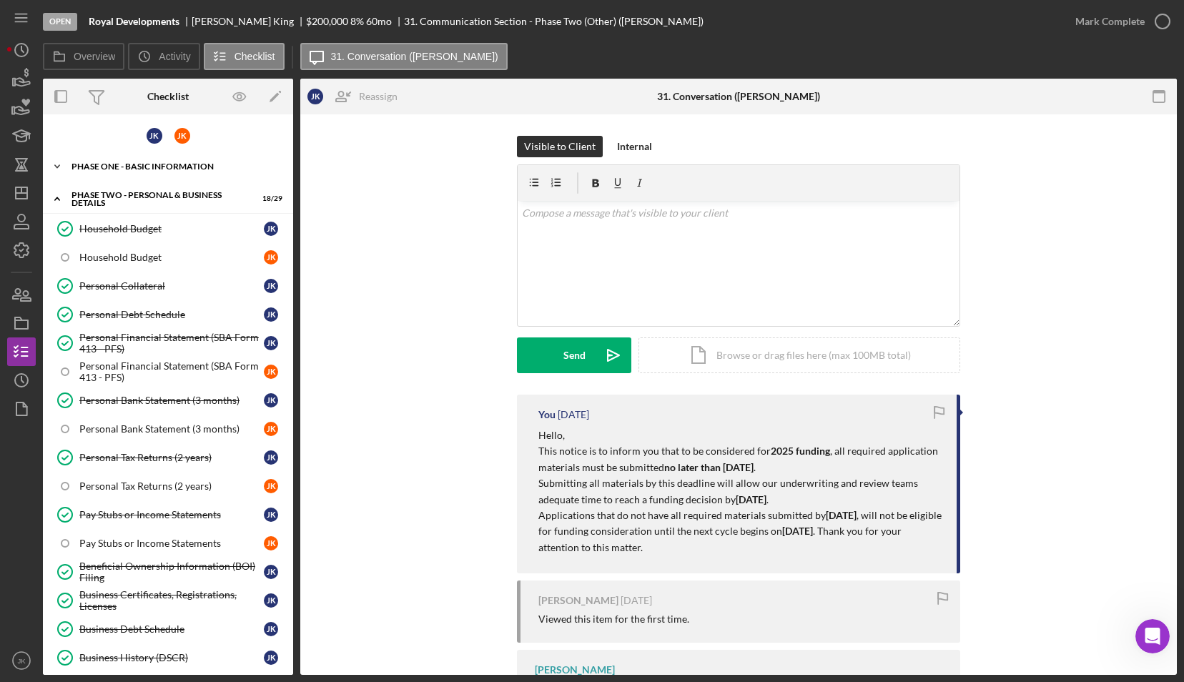
click at [134, 174] on div "Icon/Expander Phase One - Basic Information 20 / 32" at bounding box center [168, 166] width 250 height 29
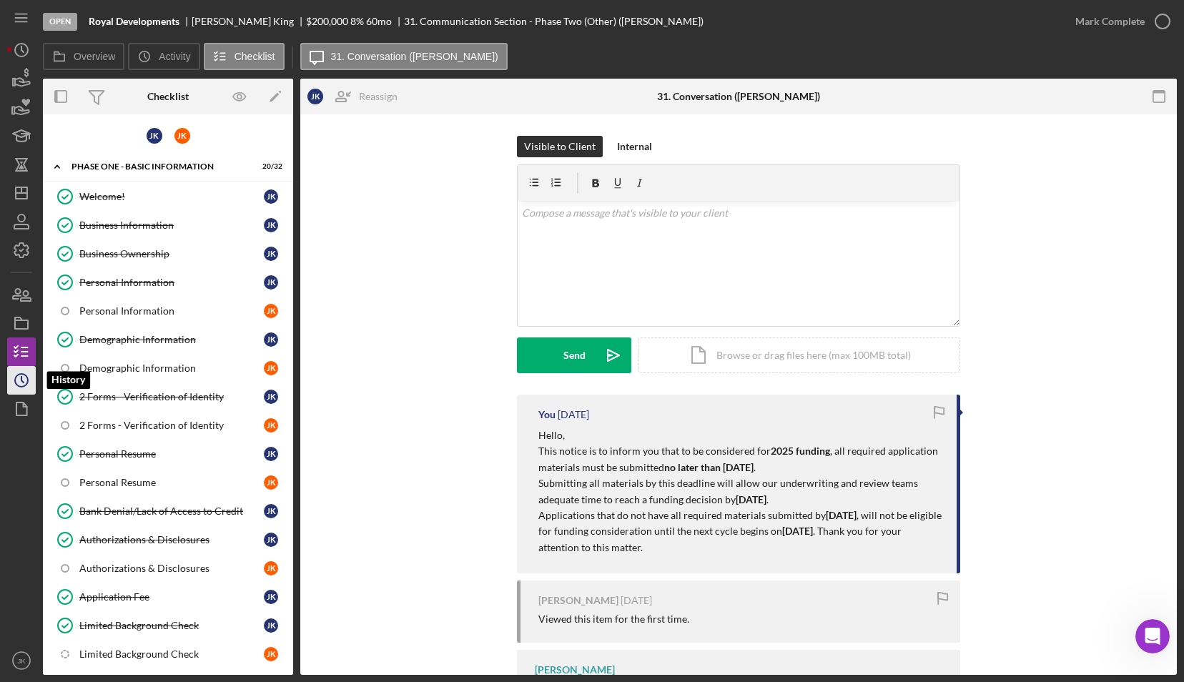
click at [31, 372] on icon "Icon/History" at bounding box center [22, 381] width 36 height 36
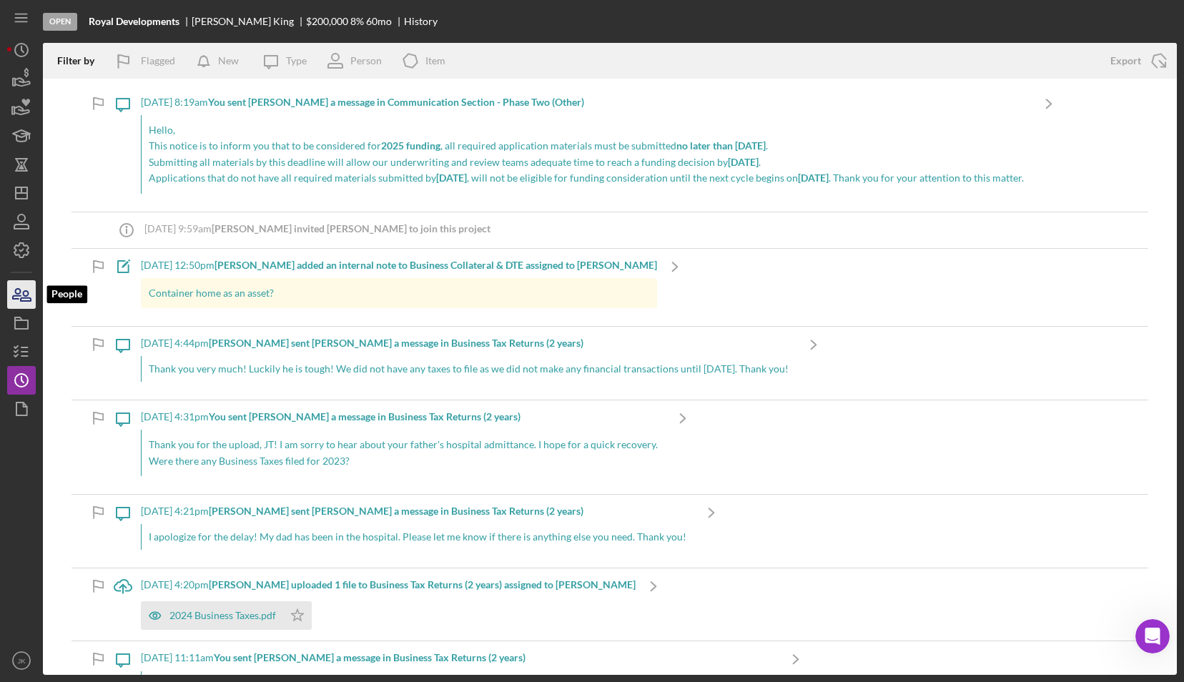
click at [26, 291] on icon "button" at bounding box center [26, 296] width 10 height 10
